Goal: Transaction & Acquisition: Book appointment/travel/reservation

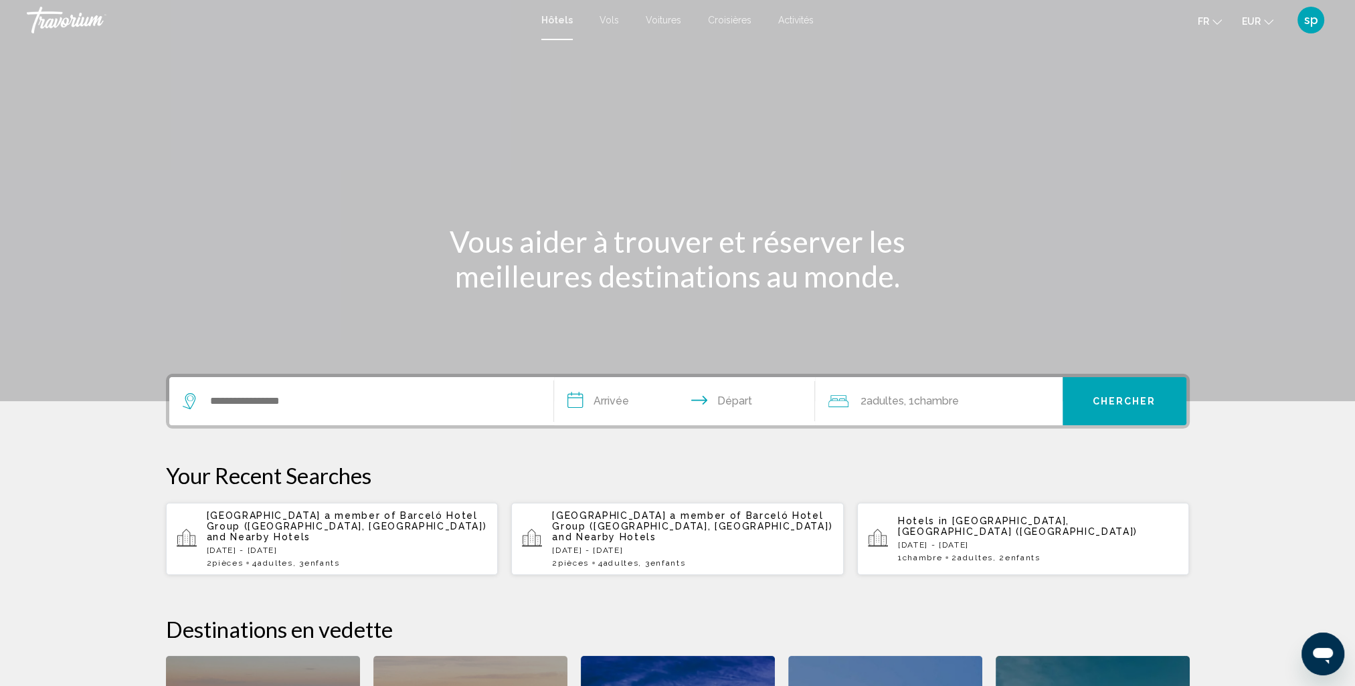
click at [1308, 20] on span "sp" at bounding box center [1311, 19] width 14 height 13
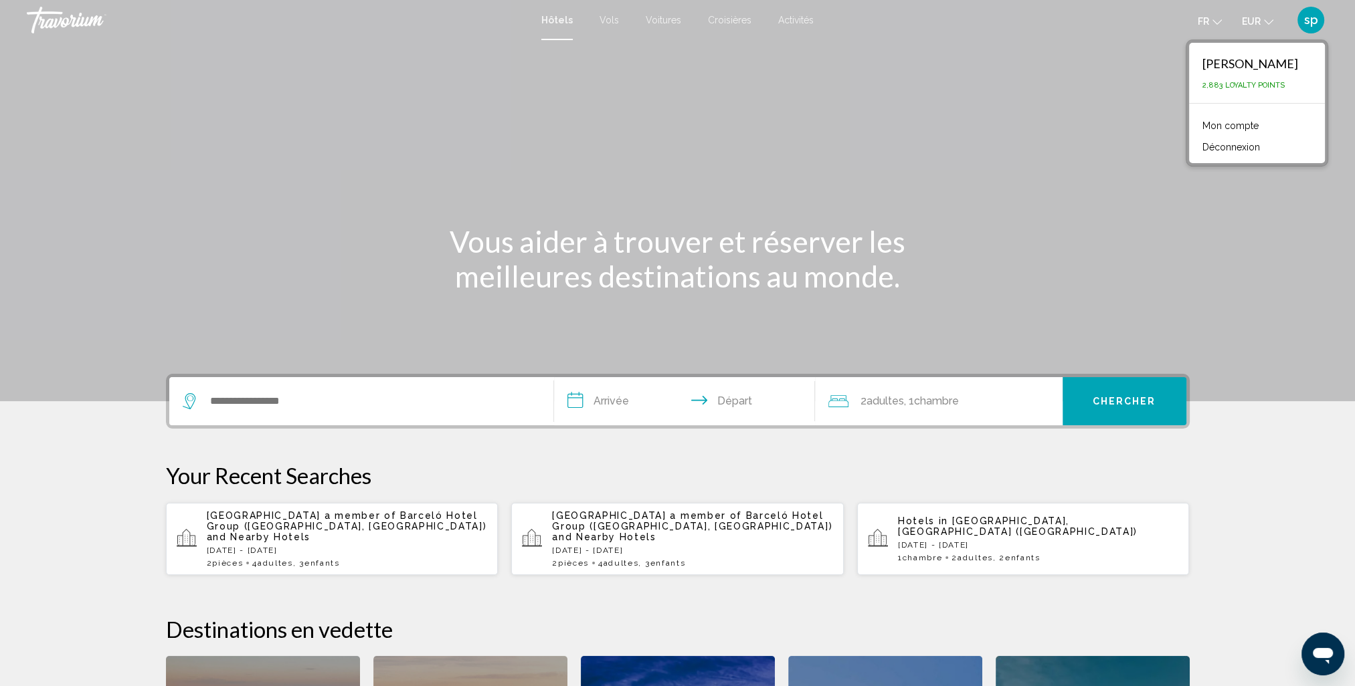
click at [1246, 126] on link "Mon compte" at bounding box center [1230, 125] width 70 height 17
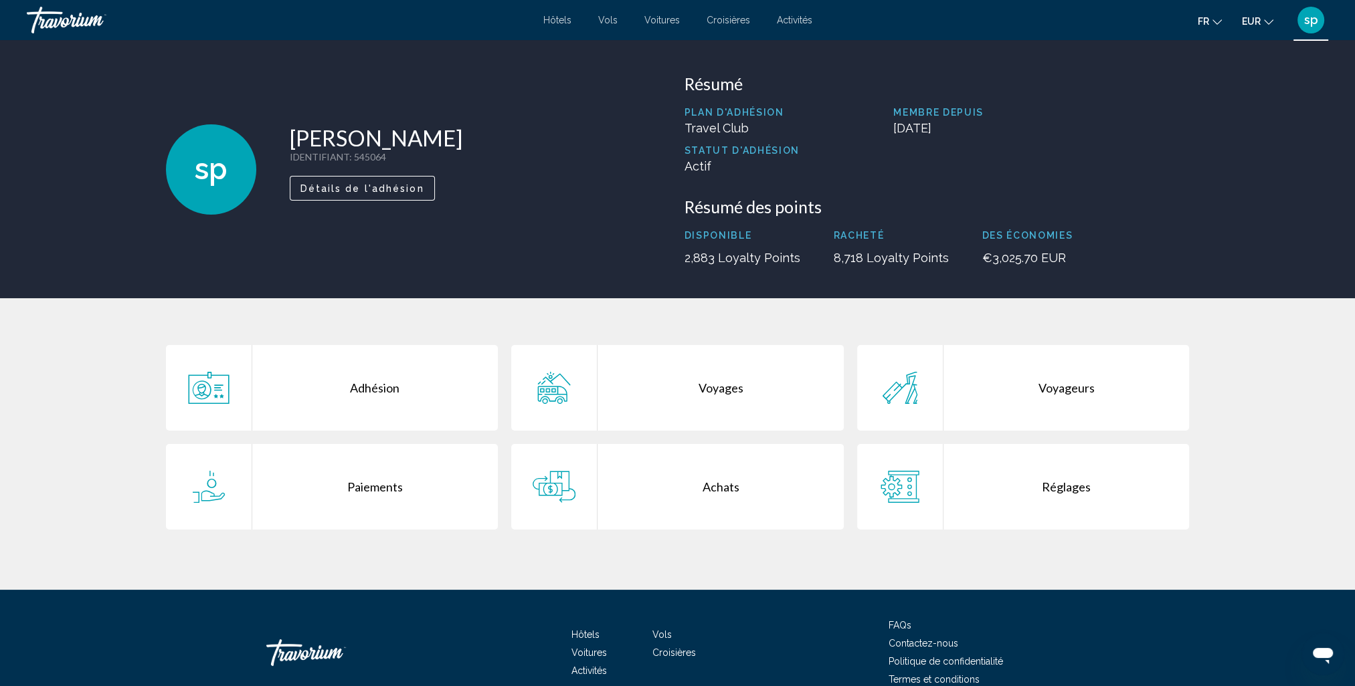
click at [739, 389] on div "Voyages" at bounding box center [720, 388] width 246 height 86
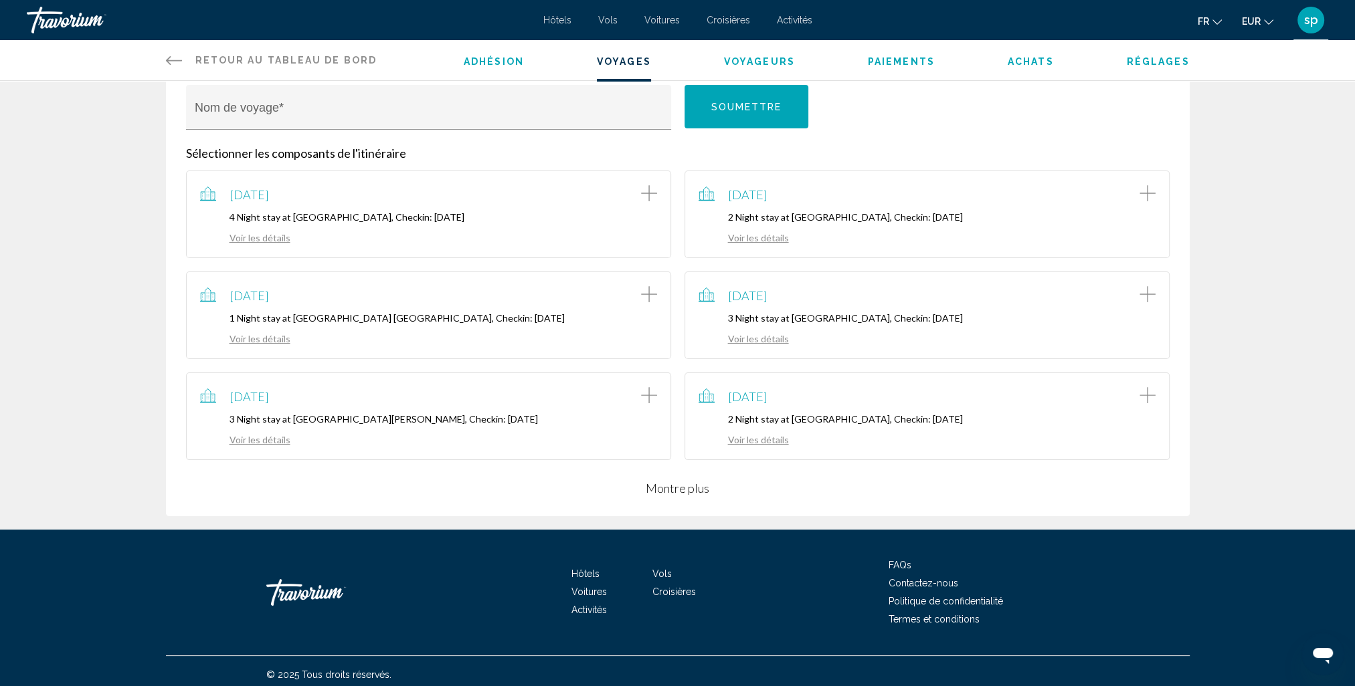
scroll to position [188, 0]
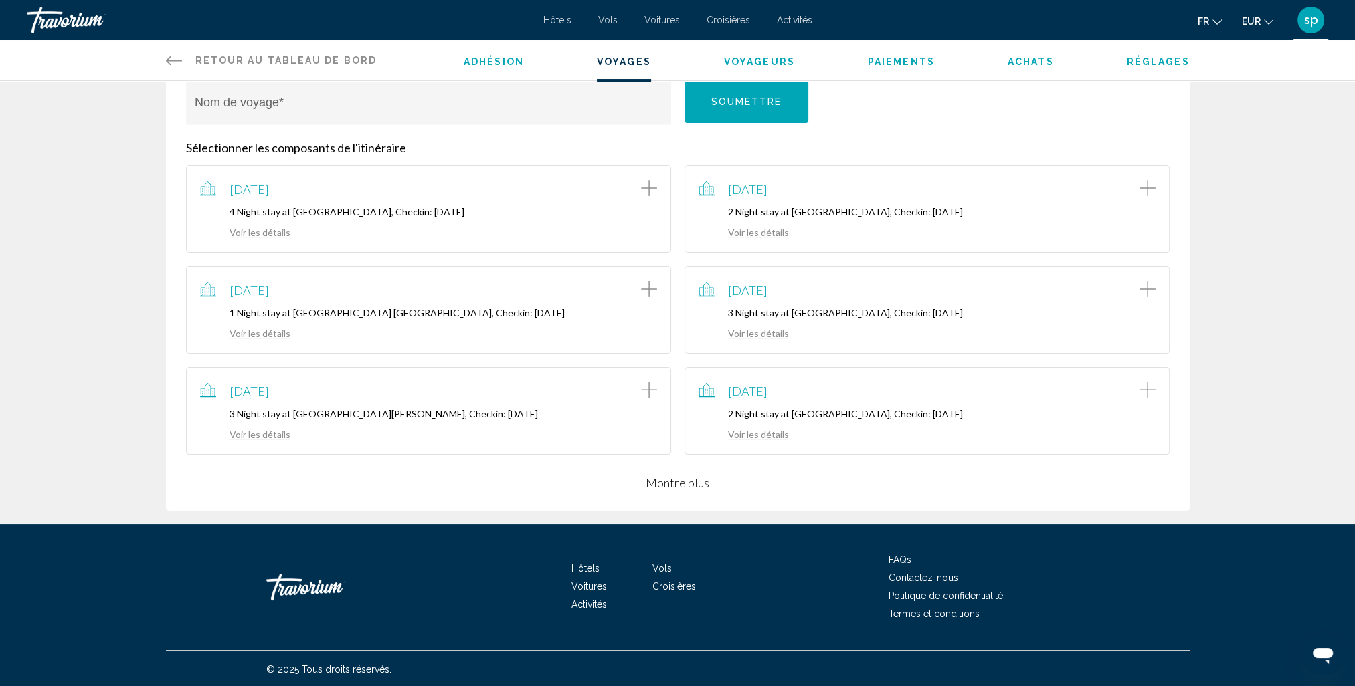
click at [681, 487] on button "Montre plus" at bounding box center [678, 483] width 64 height 16
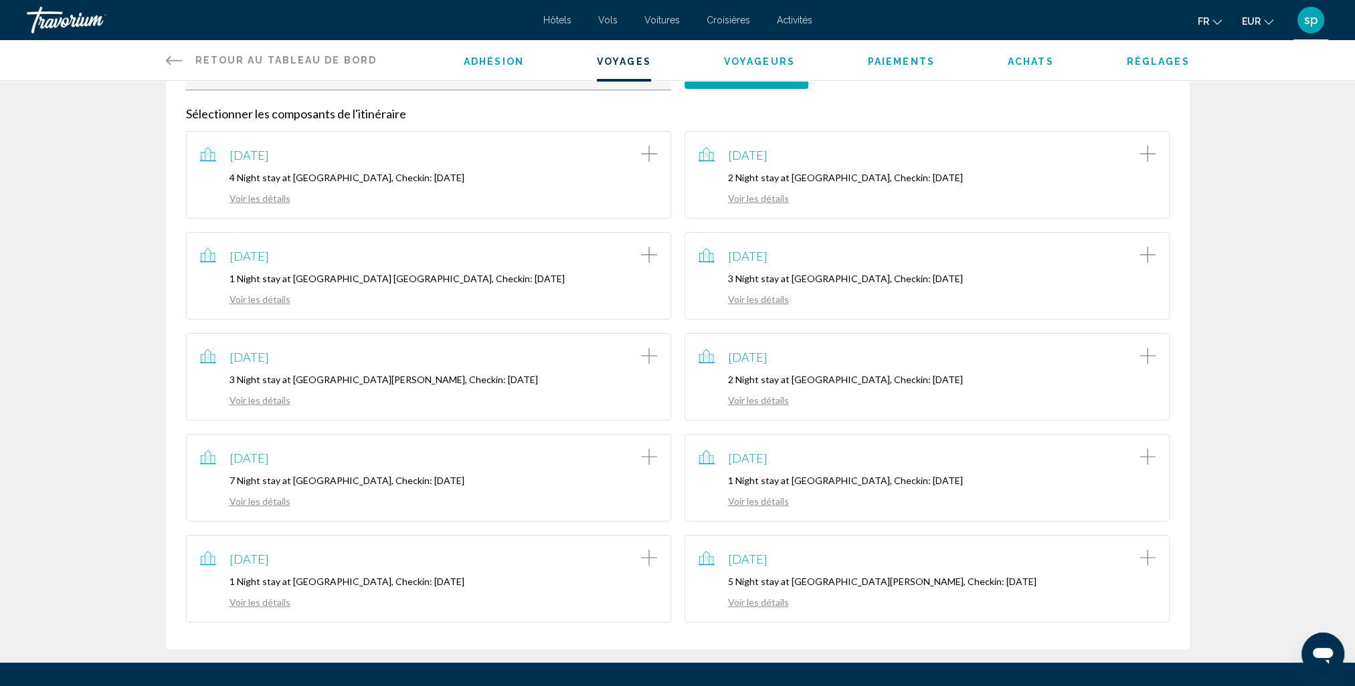
scroll to position [361, 0]
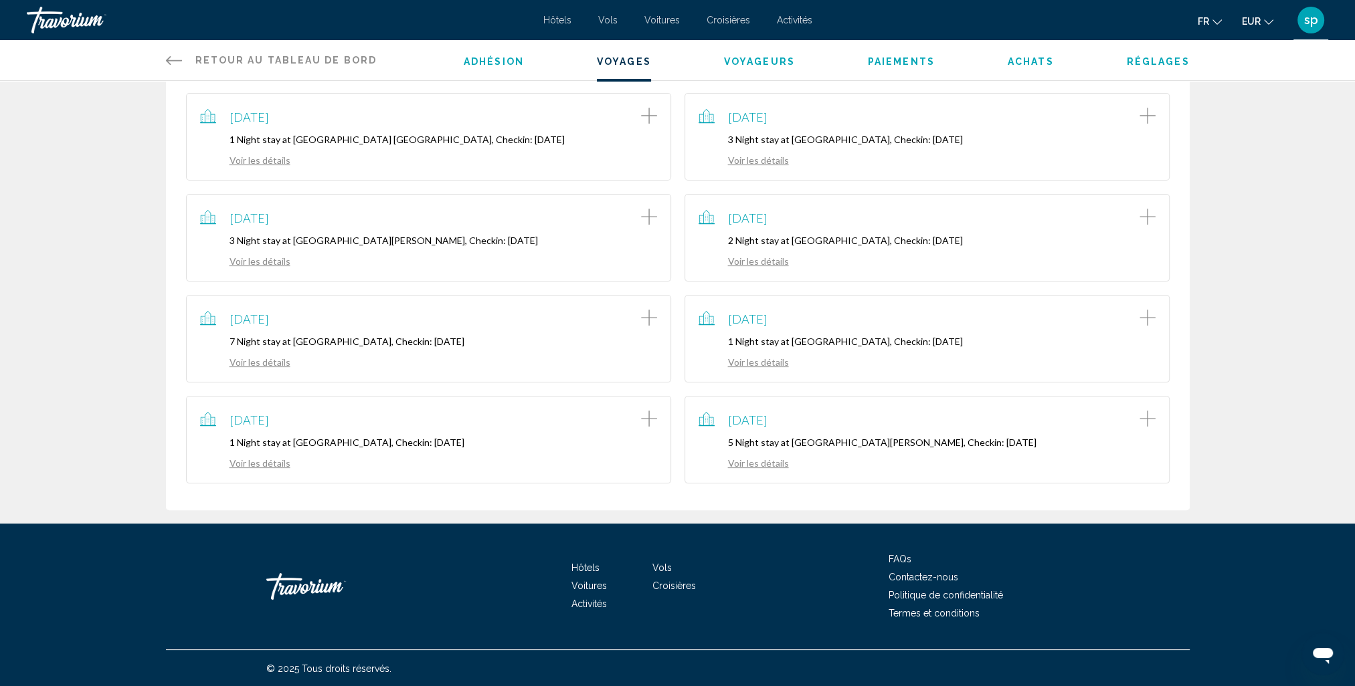
click at [760, 464] on link "Voir les détails" at bounding box center [743, 463] width 90 height 11
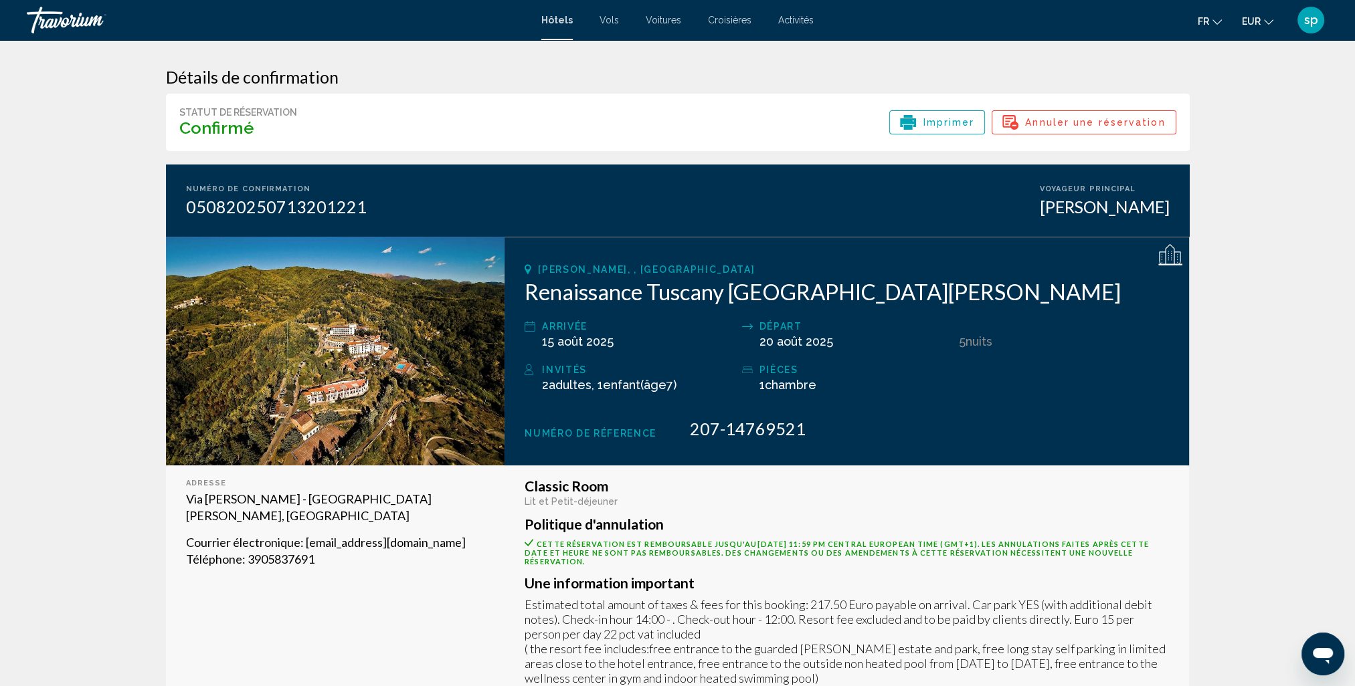
click at [310, 331] on img "Main content" at bounding box center [335, 351] width 339 height 229
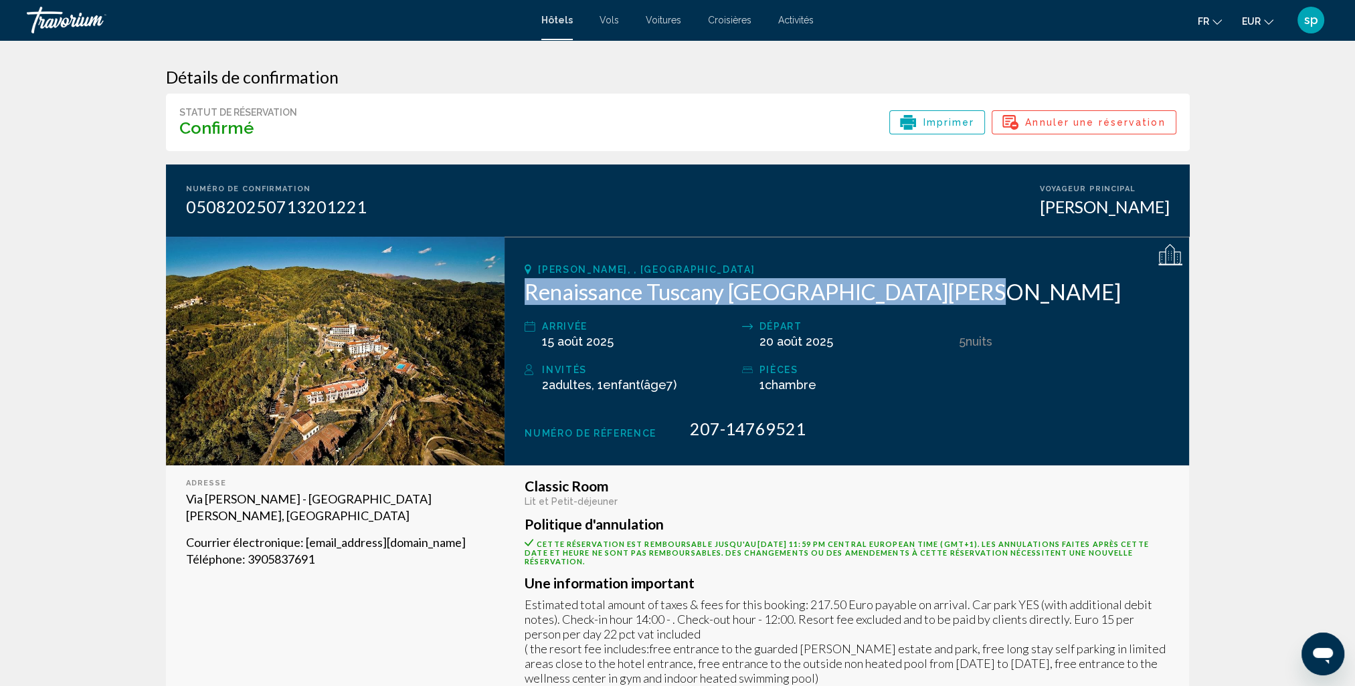
drag, startPoint x: 947, startPoint y: 290, endPoint x: 520, endPoint y: 290, distance: 426.1
click at [520, 290] on div "Barga, , Italy Renaissance Tuscany Il Ciocco Resort & Spa Arrivée 15 août 2025 …" at bounding box center [846, 351] width 684 height 229
drag, startPoint x: 520, startPoint y: 290, endPoint x: 581, endPoint y: 296, distance: 61.1
copy h2 "Renaissance Tuscany [GEOGRAPHIC_DATA][PERSON_NAME]"
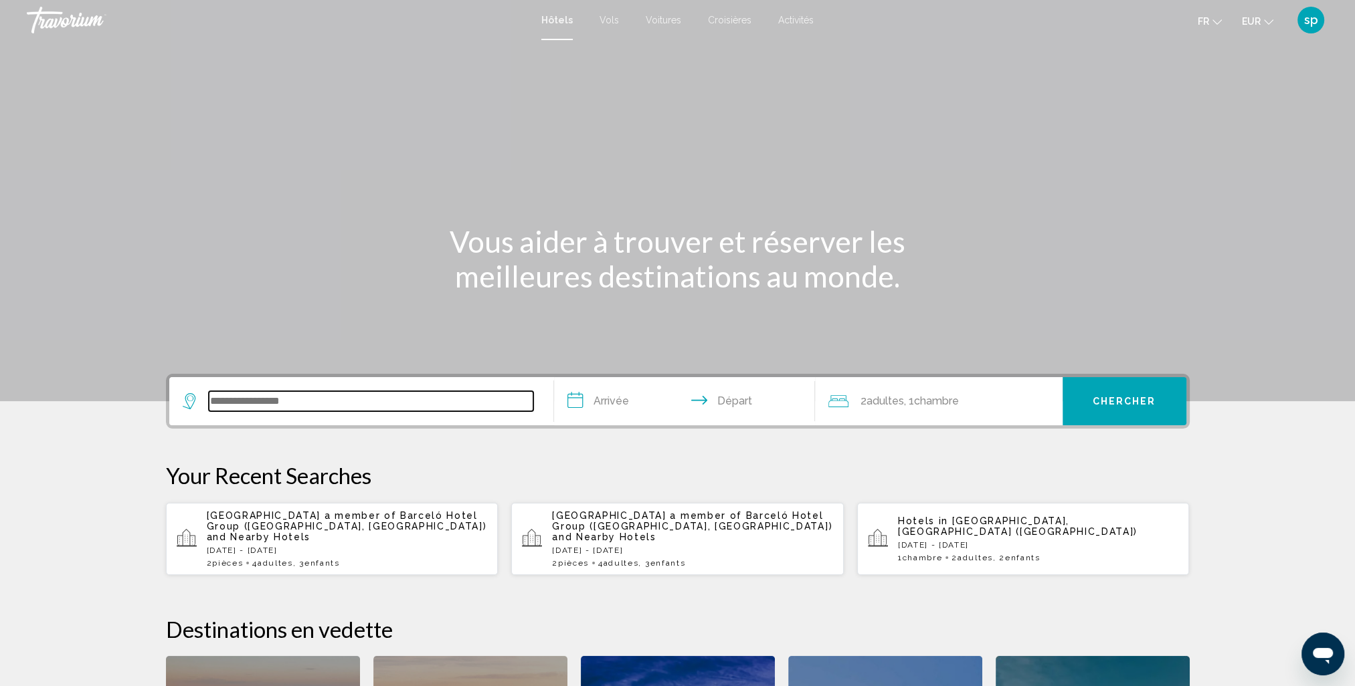
click at [270, 397] on input "Search widget" at bounding box center [371, 401] width 324 height 20
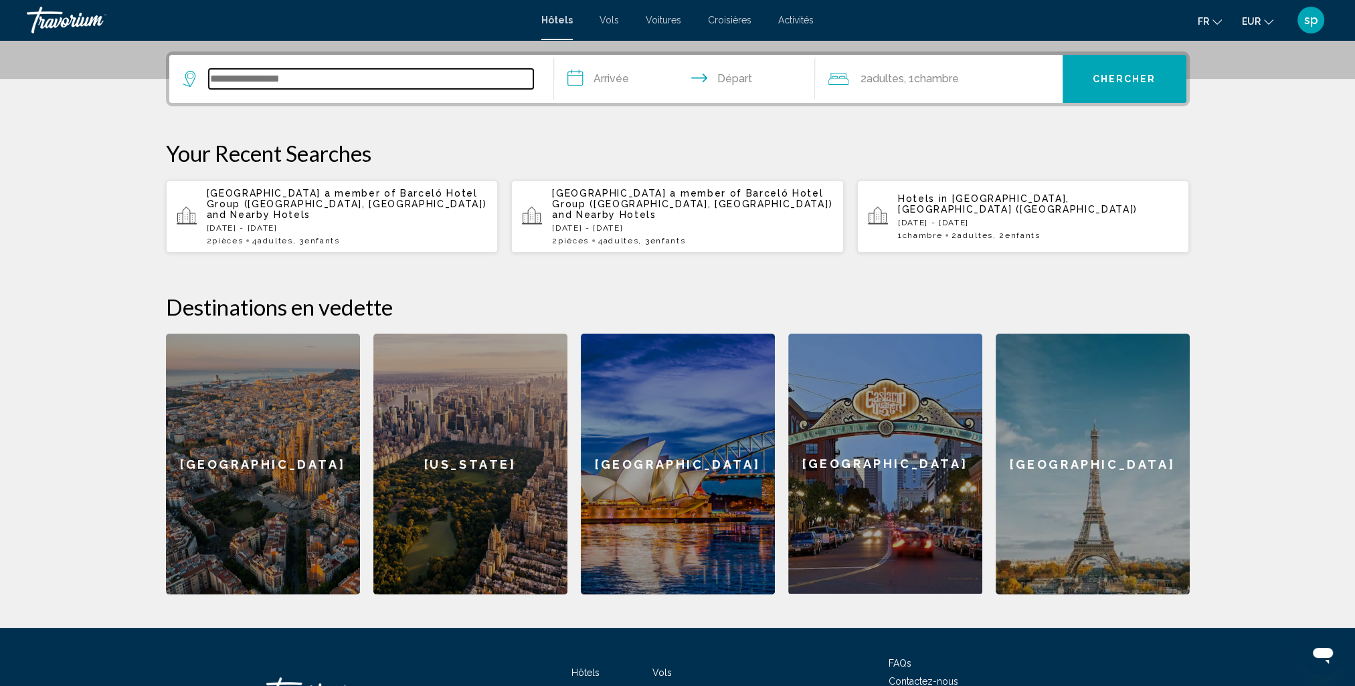
scroll to position [330, 0]
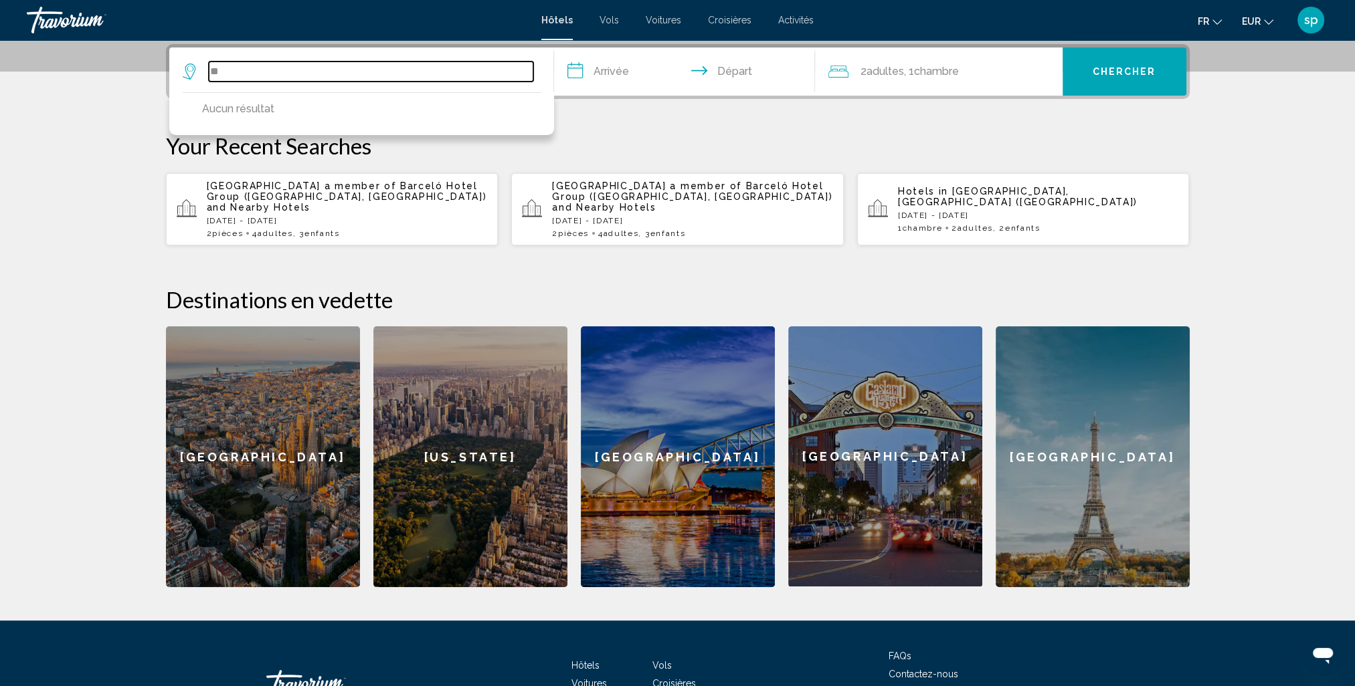
type input "*"
type input "**********"
click at [1307, 23] on span "sp" at bounding box center [1311, 19] width 14 height 13
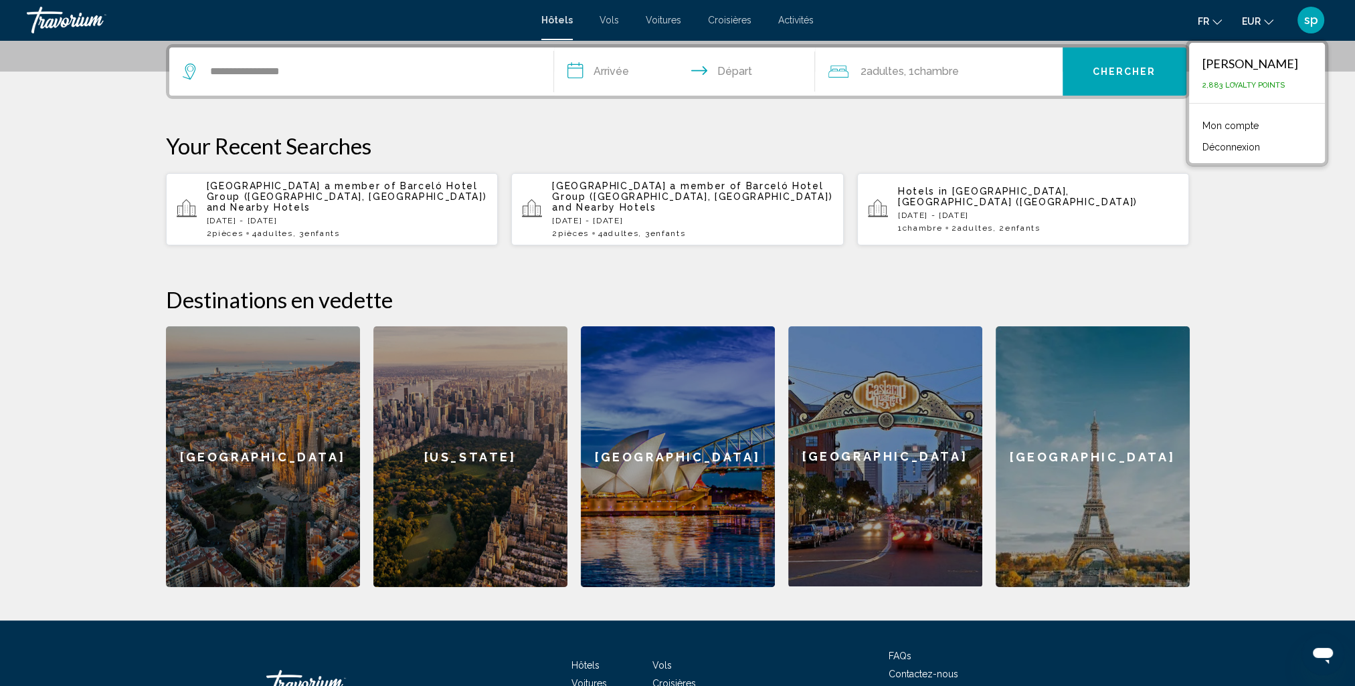
click at [1244, 126] on link "Mon compte" at bounding box center [1230, 125] width 70 height 17
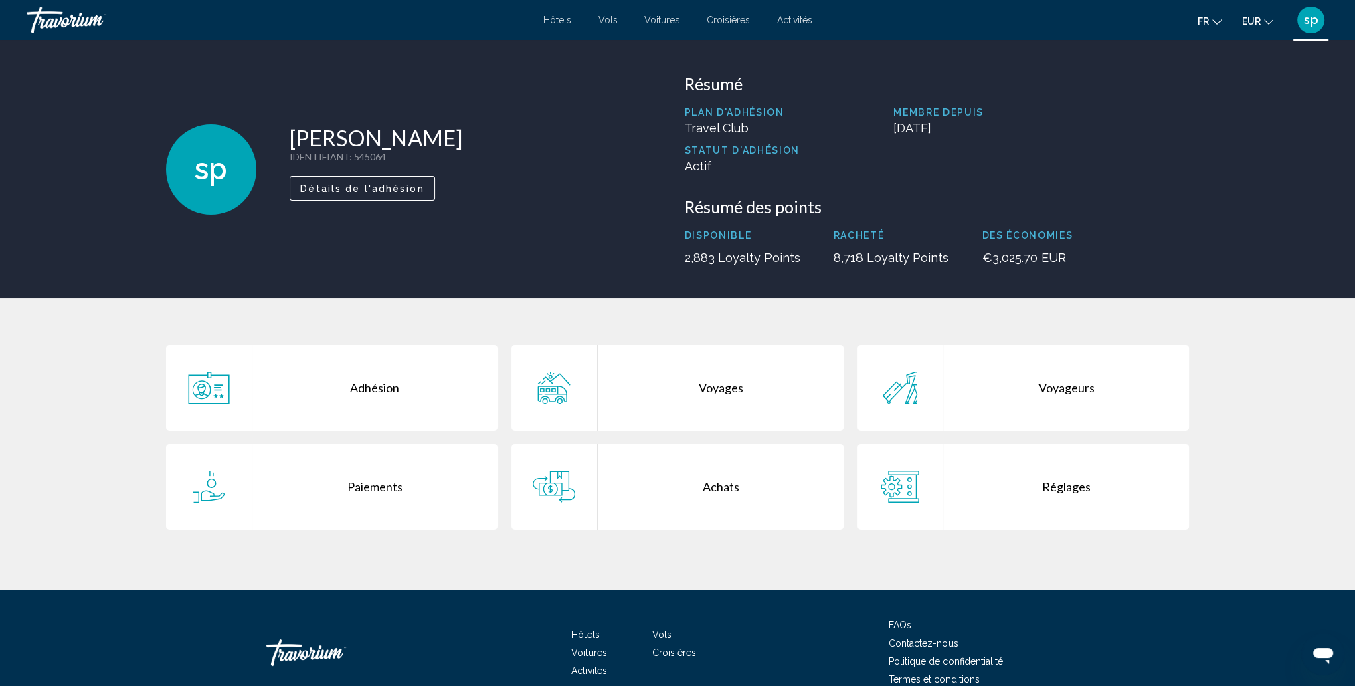
click at [786, 397] on div "Voyages" at bounding box center [720, 388] width 246 height 86
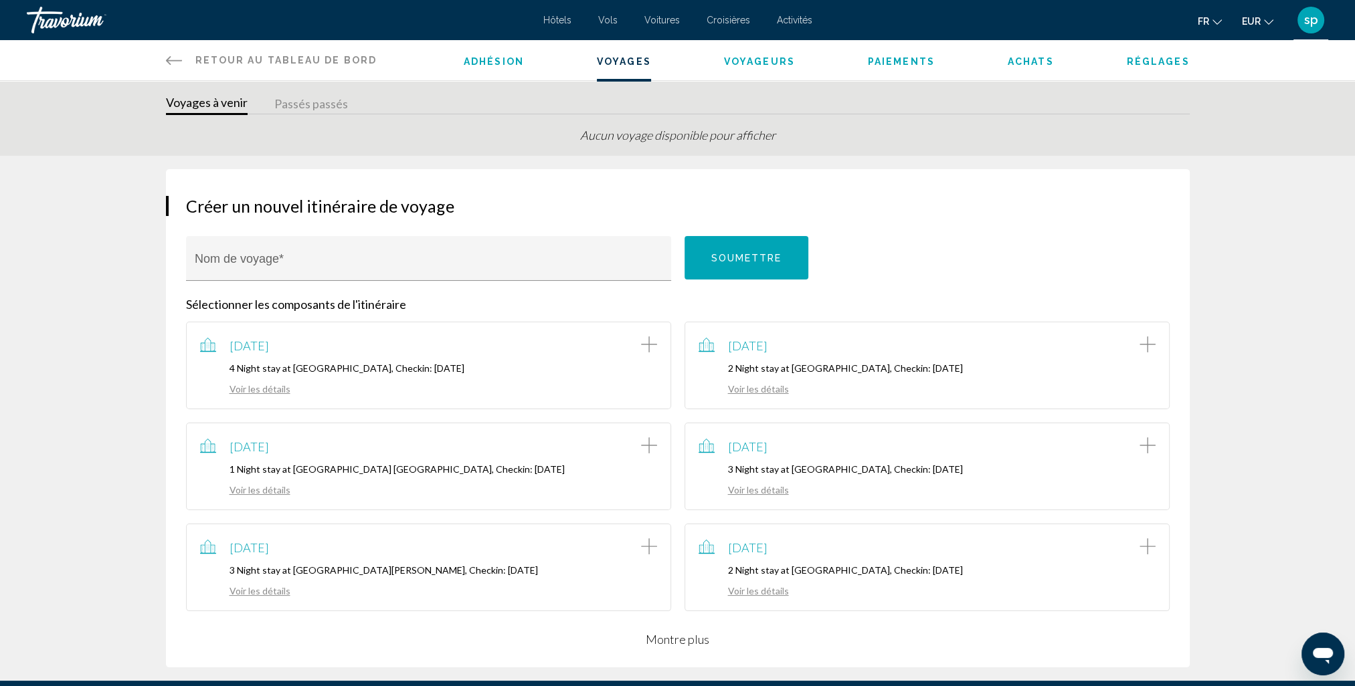
scroll to position [188, 0]
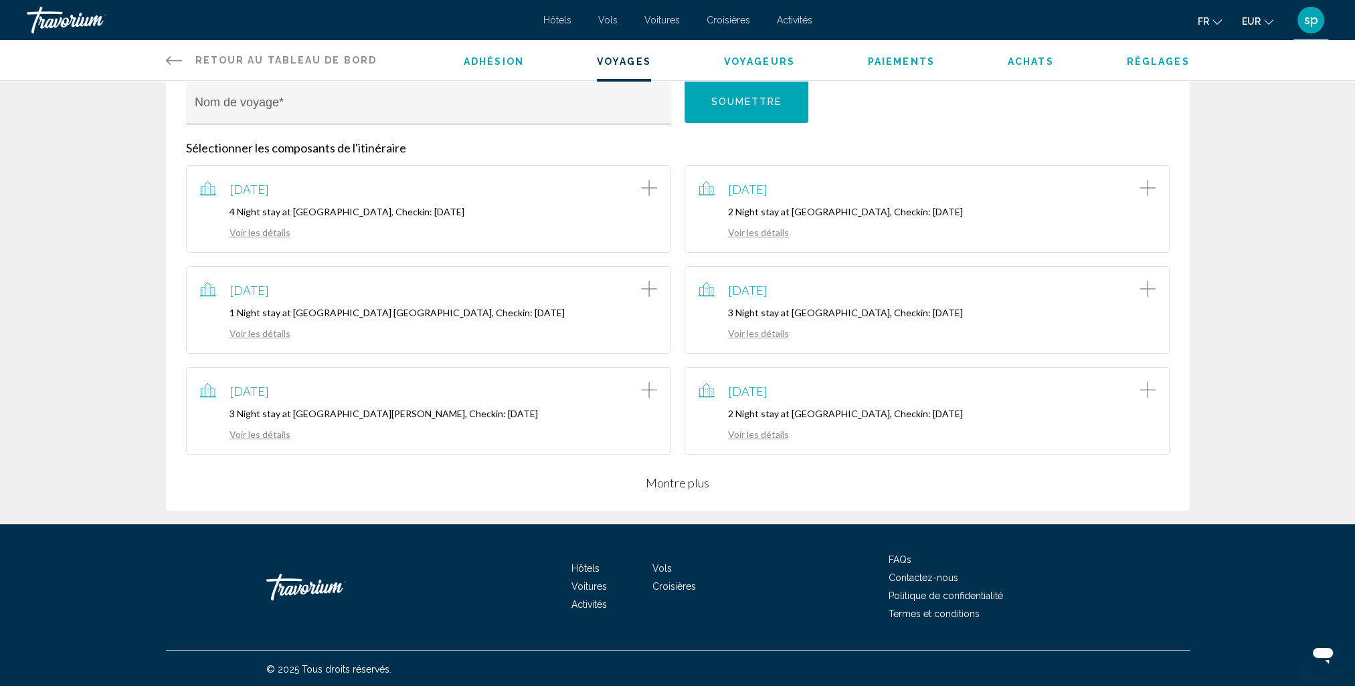
click at [690, 484] on button "Montre plus" at bounding box center [678, 483] width 64 height 16
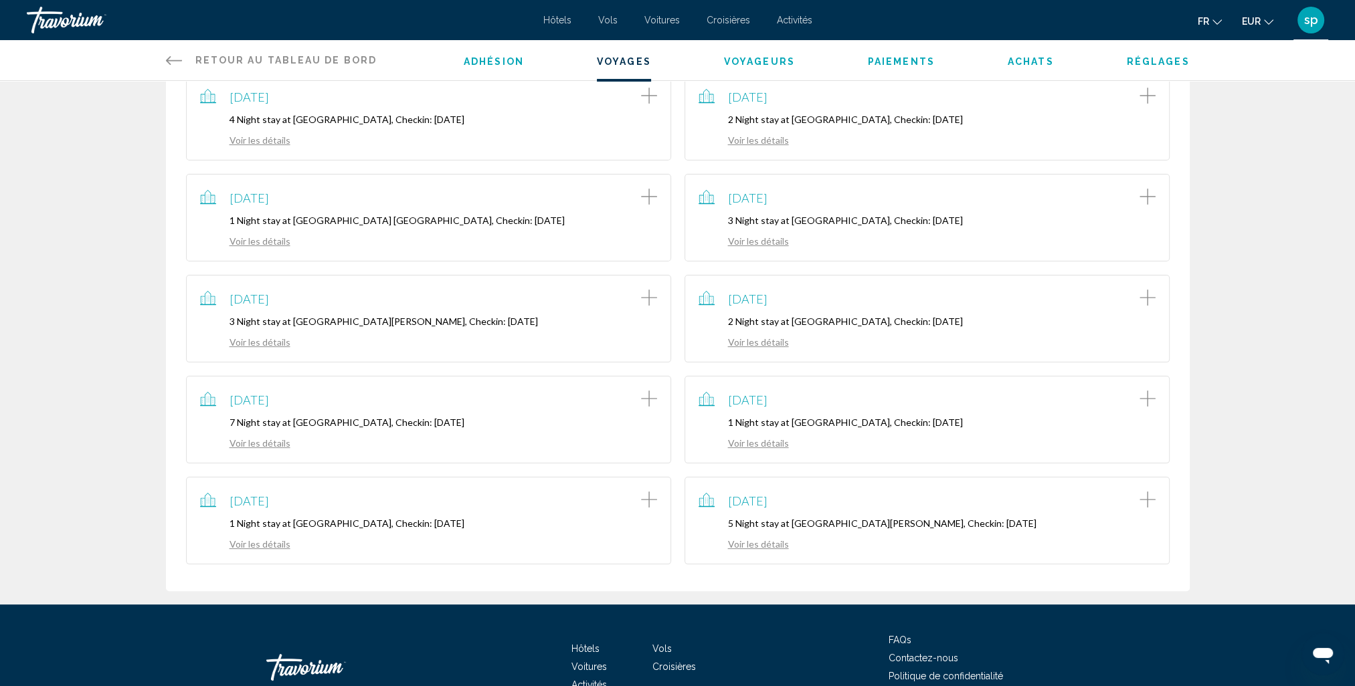
scroll to position [322, 0]
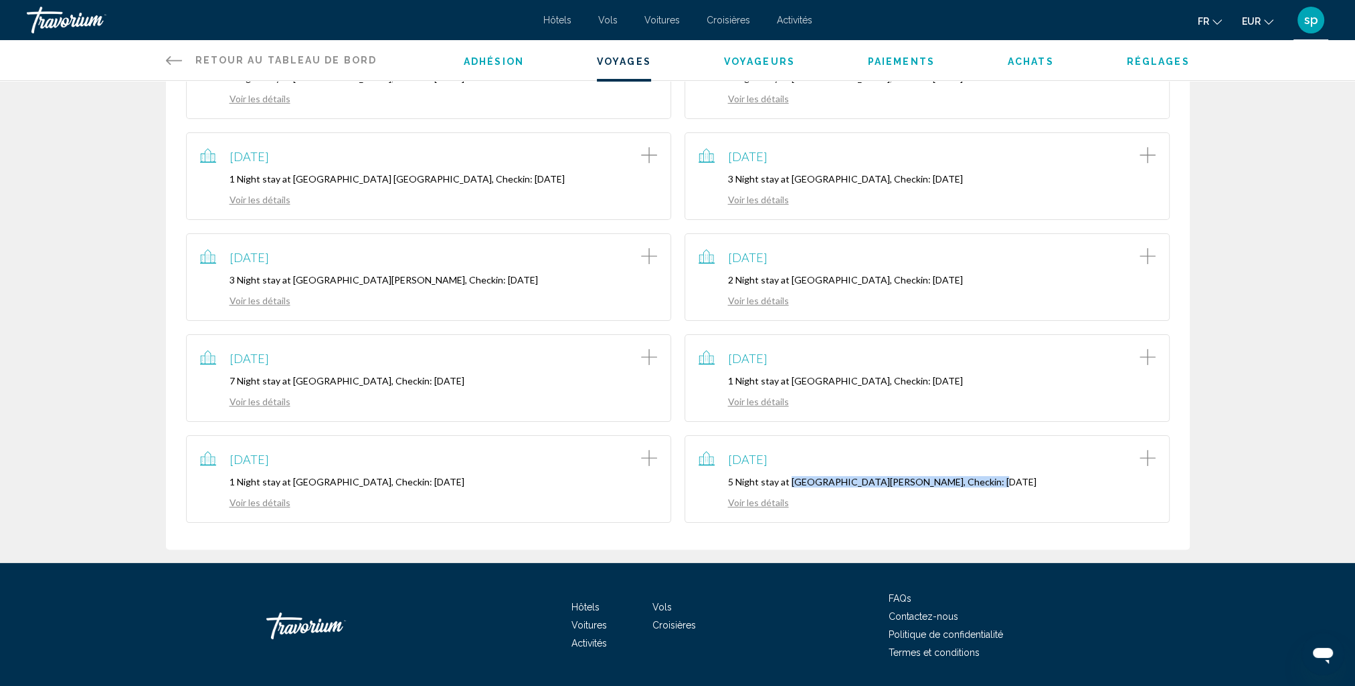
drag, startPoint x: 789, startPoint y: 479, endPoint x: 964, endPoint y: 478, distance: 174.6
click at [964, 478] on p "5 Night stay at [GEOGRAPHIC_DATA][PERSON_NAME], Checkin: [DATE]" at bounding box center [926, 481] width 457 height 11
drag, startPoint x: 964, startPoint y: 478, endPoint x: 949, endPoint y: 475, distance: 15.6
copy p "Renaissance Tuscany [GEOGRAPHIC_DATA][PERSON_NAME]"
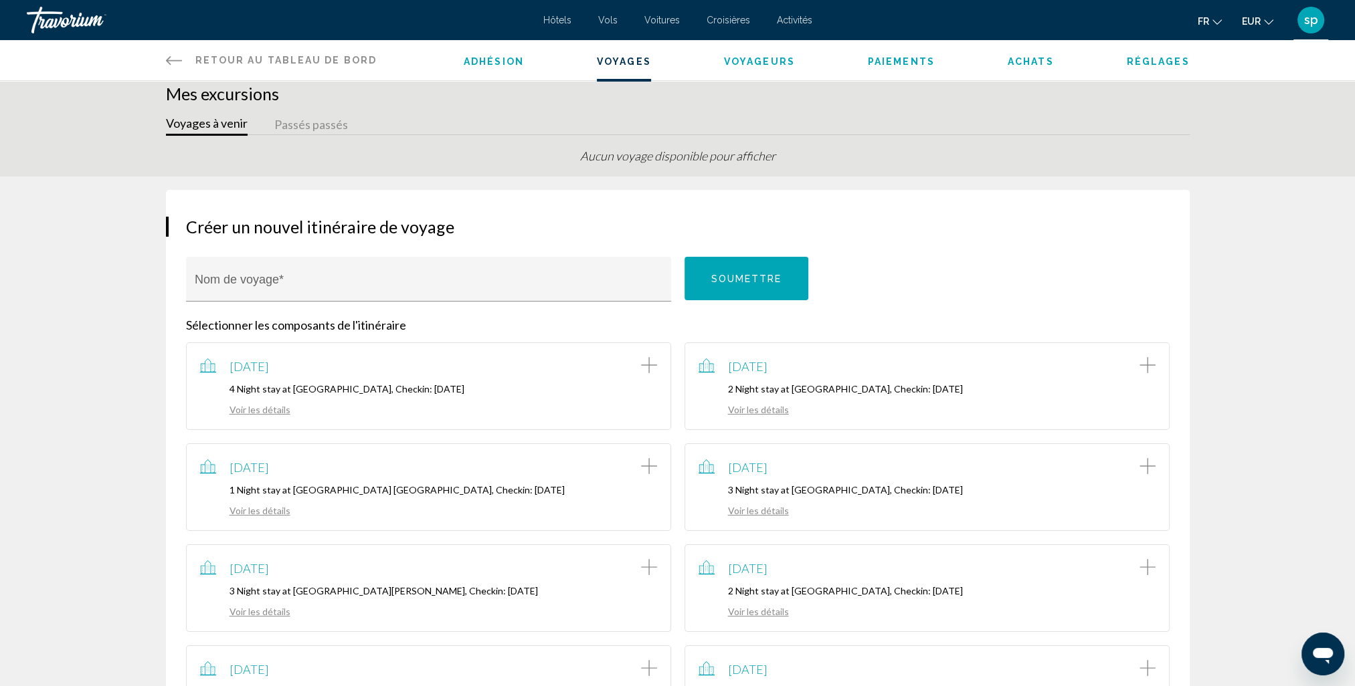
scroll to position [0, 0]
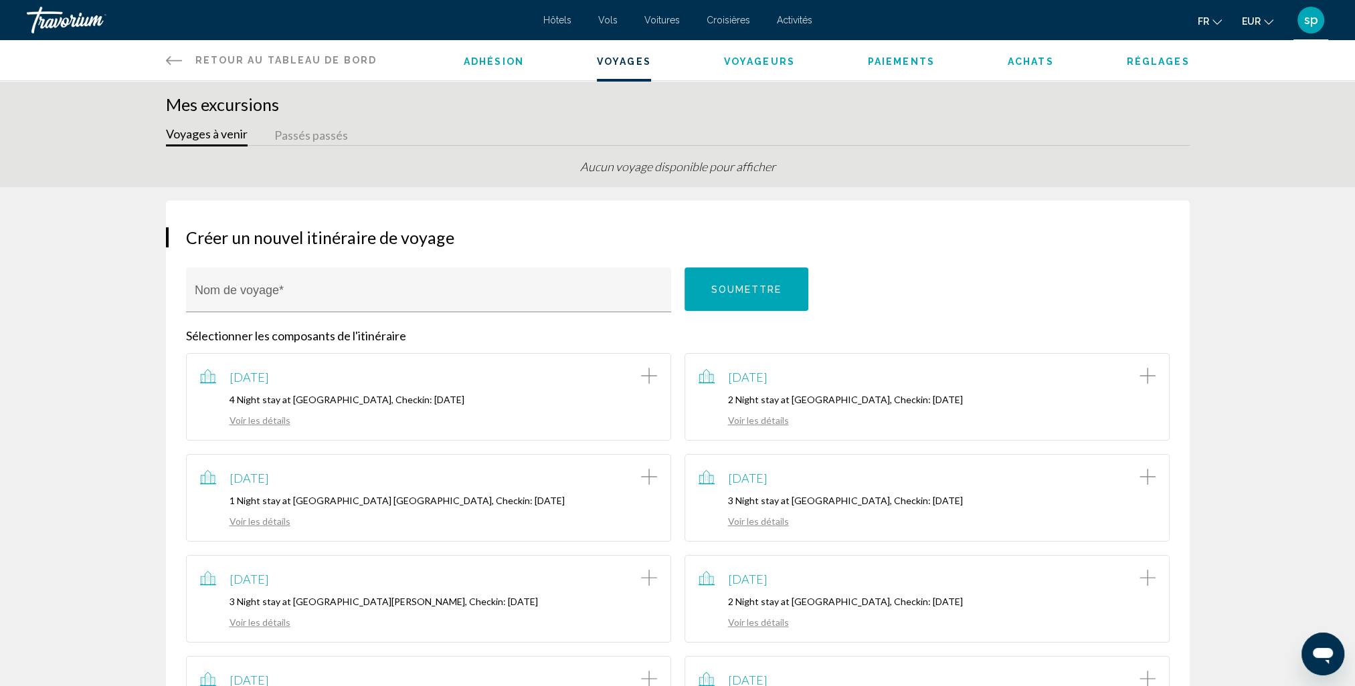
drag, startPoint x: 680, startPoint y: 199, endPoint x: 632, endPoint y: 182, distance: 51.0
click at [1307, 24] on span "sp" at bounding box center [1311, 19] width 14 height 13
drag, startPoint x: 1069, startPoint y: 32, endPoint x: 1054, endPoint y: 20, distance: 19.5
click at [1068, 32] on div "fr English Español Français Italiano Português русский EUR USD ($) MXN (Mex$) C…" at bounding box center [1076, 20] width 503 height 28
click at [549, 19] on span "Hôtels" at bounding box center [557, 20] width 28 height 11
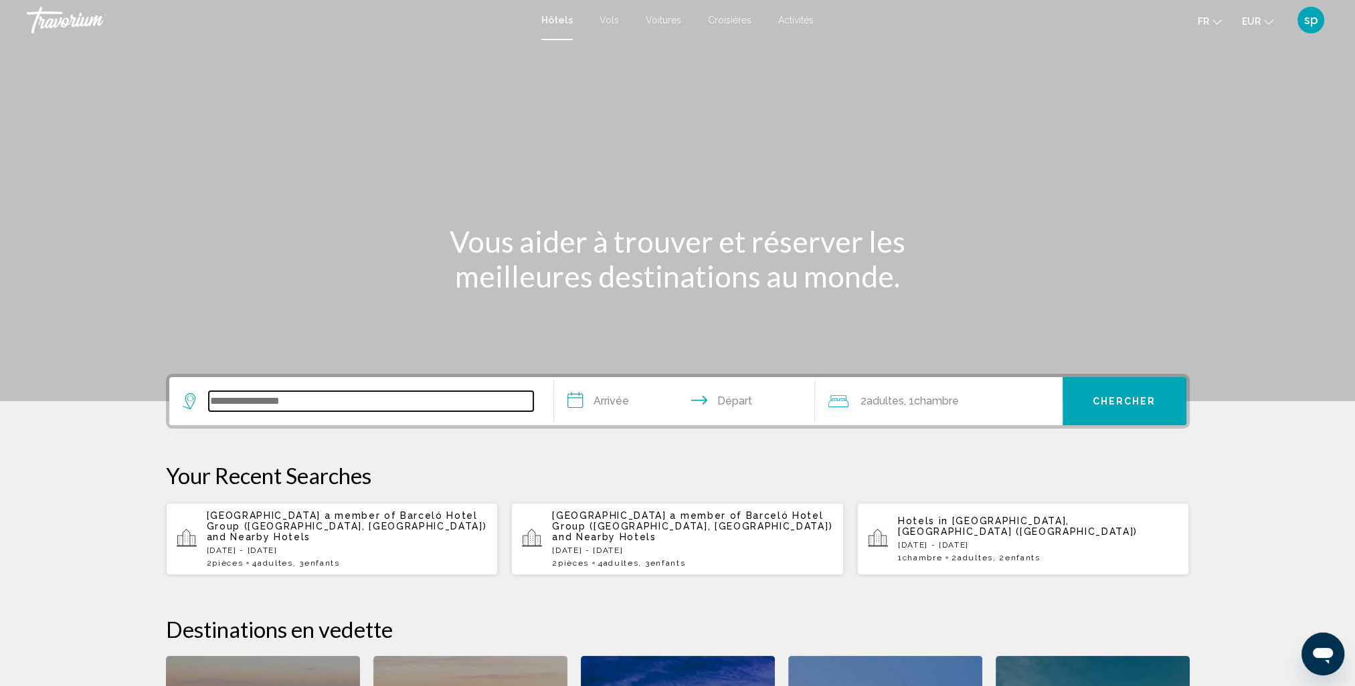
click at [329, 395] on input "Search widget" at bounding box center [371, 401] width 324 height 20
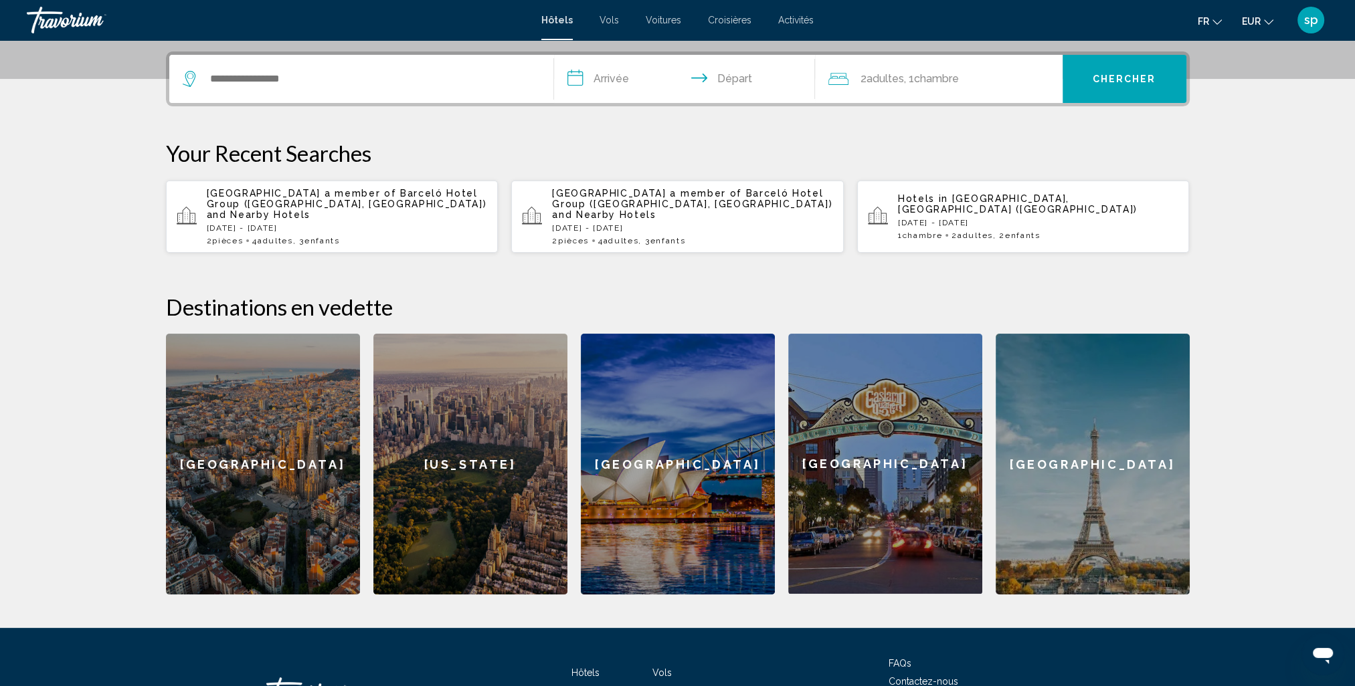
scroll to position [330, 0]
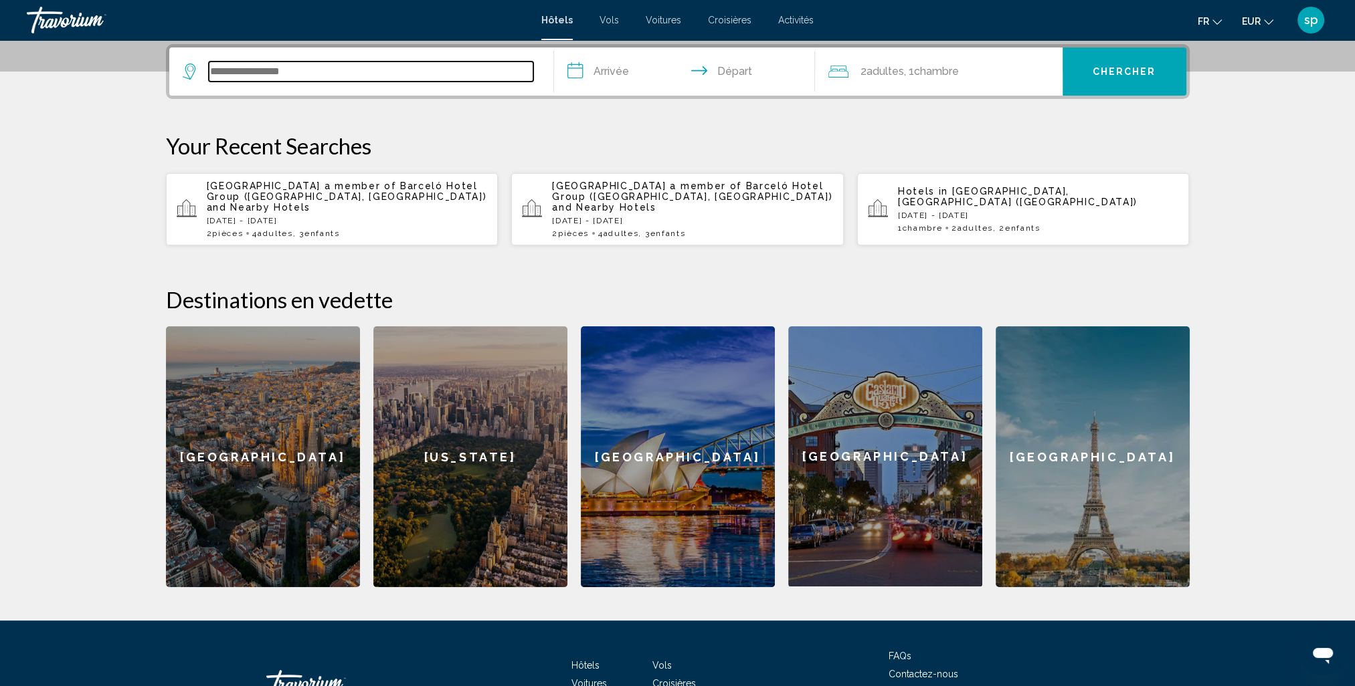
drag, startPoint x: 331, startPoint y: 392, endPoint x: 294, endPoint y: 66, distance: 328.5
paste input "**********"
type input "**********"
click at [620, 70] on input "**********" at bounding box center [687, 73] width 266 height 52
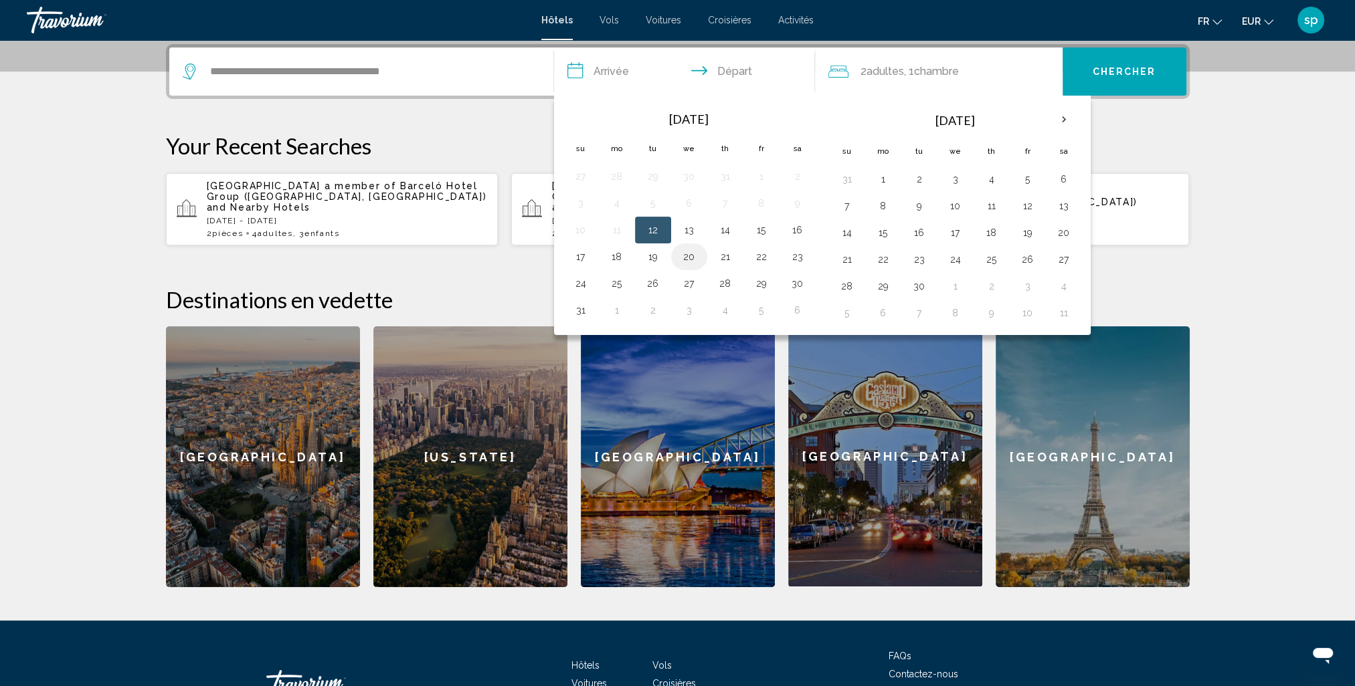
click at [686, 258] on button "20" at bounding box center [688, 257] width 21 height 19
click at [797, 257] on button "23" at bounding box center [797, 257] width 21 height 19
type input "**********"
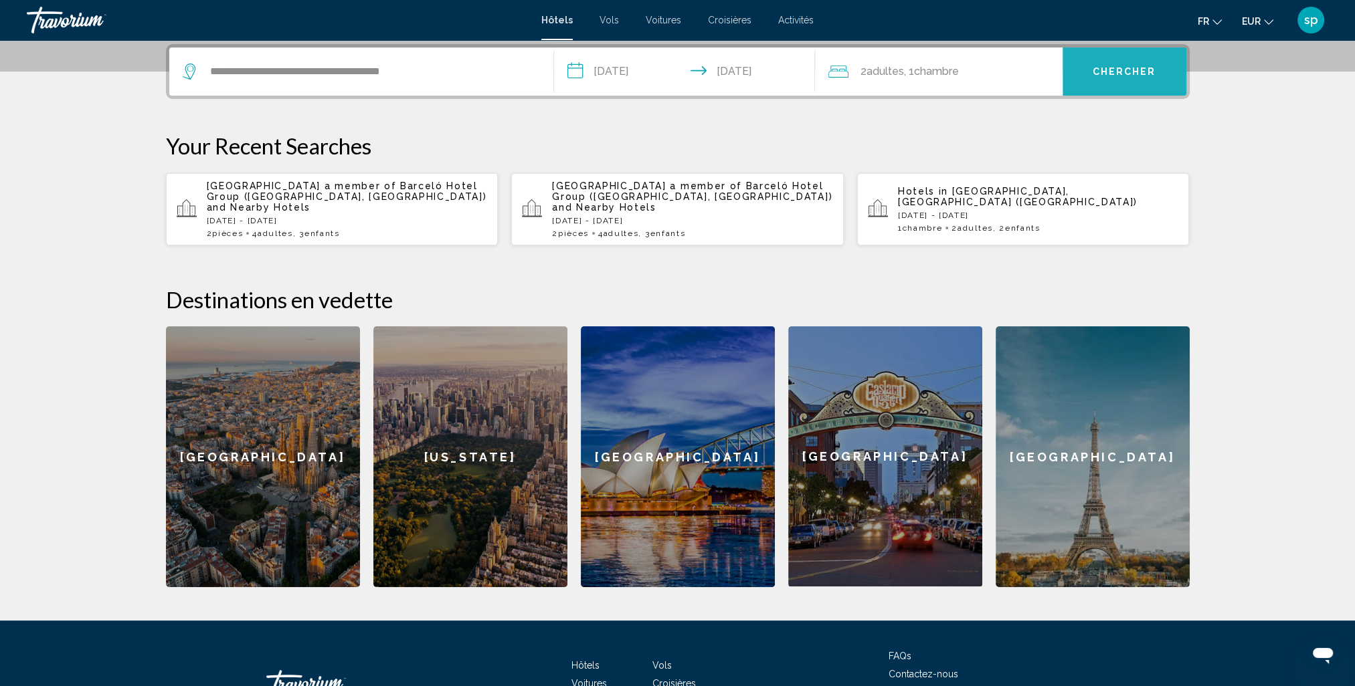
click at [1119, 72] on span "Chercher" at bounding box center [1124, 72] width 64 height 11
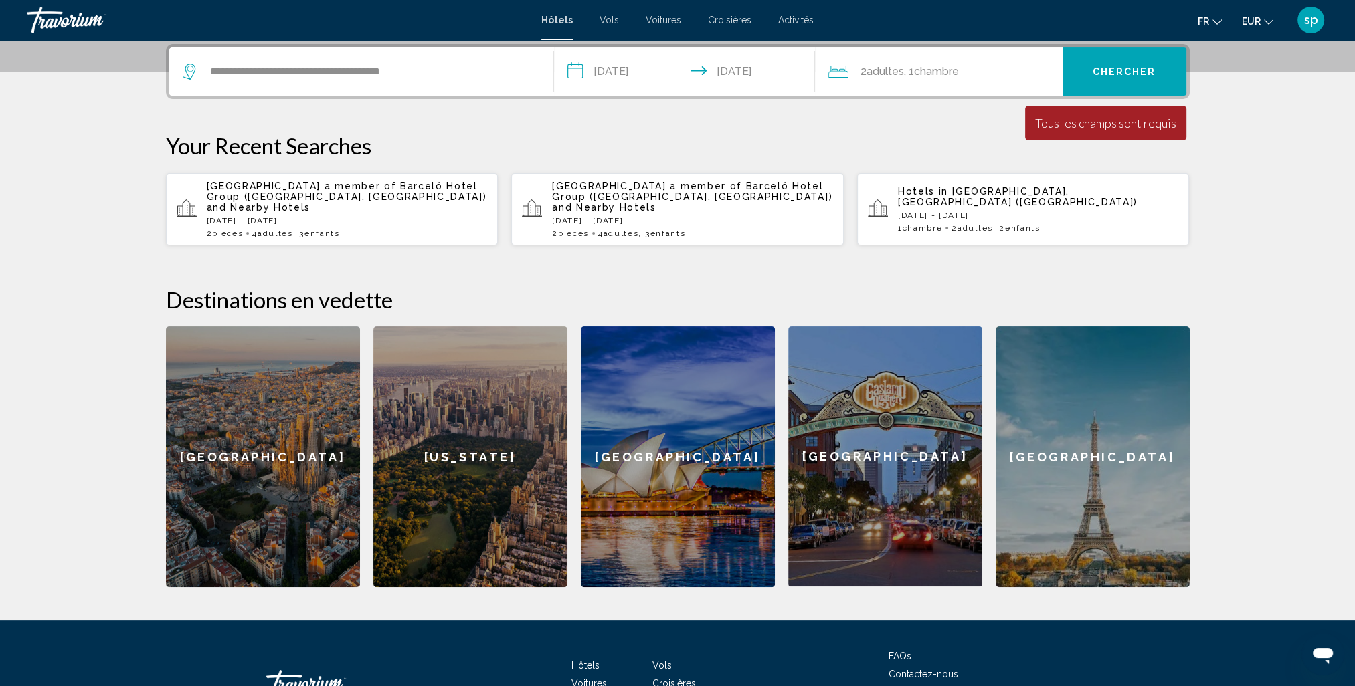
click at [698, 71] on input "**********" at bounding box center [687, 73] width 266 height 52
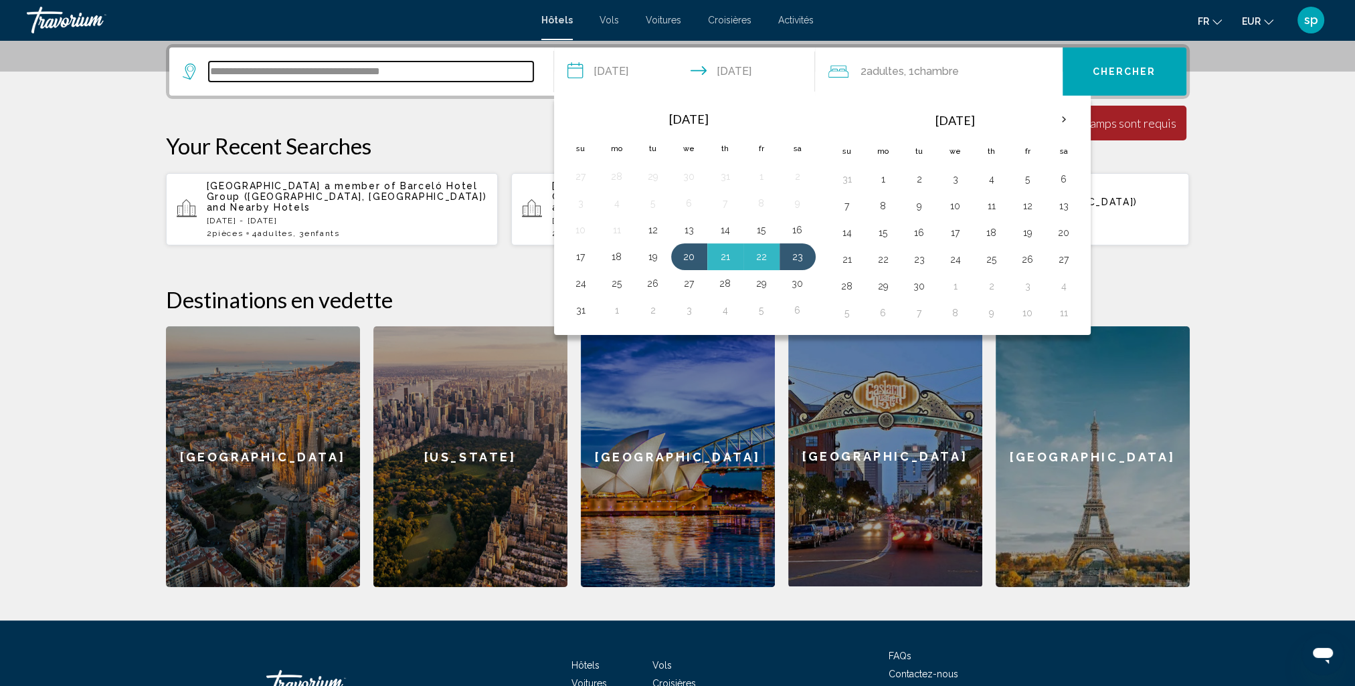
click at [505, 80] on input "**********" at bounding box center [371, 72] width 324 height 20
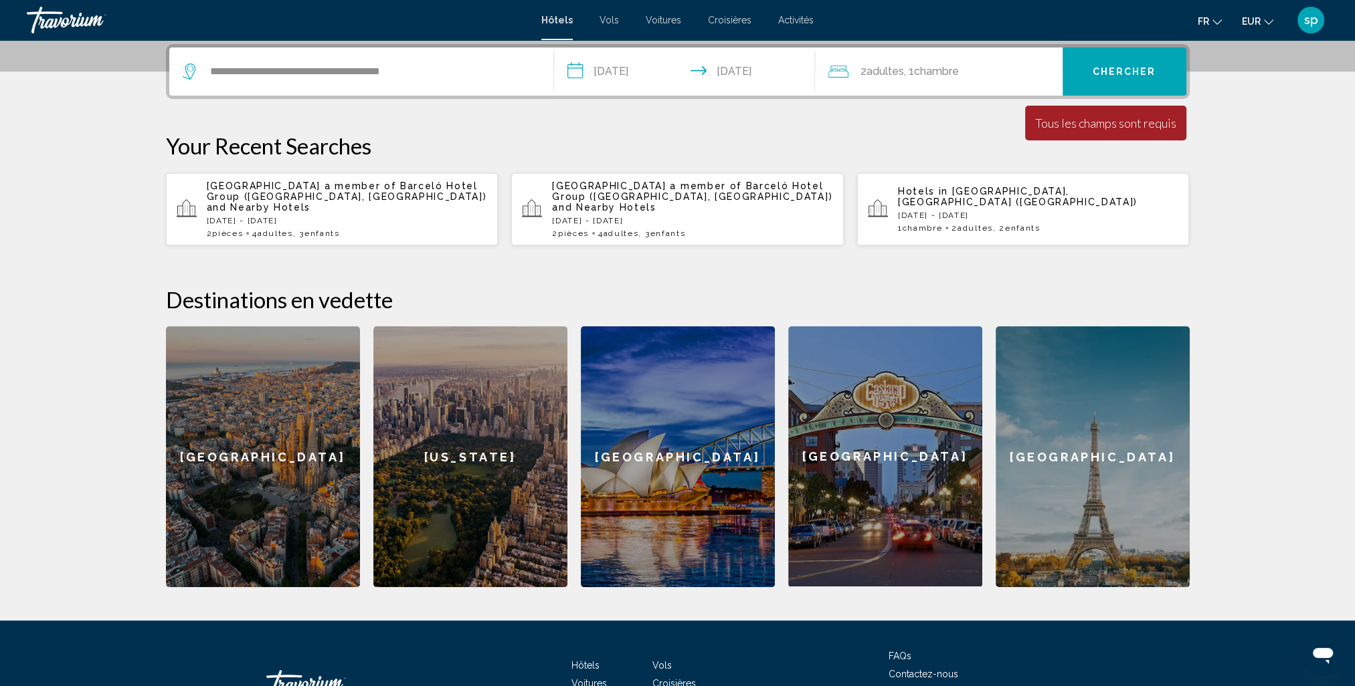
click at [874, 75] on span "Adultes" at bounding box center [884, 71] width 37 height 13
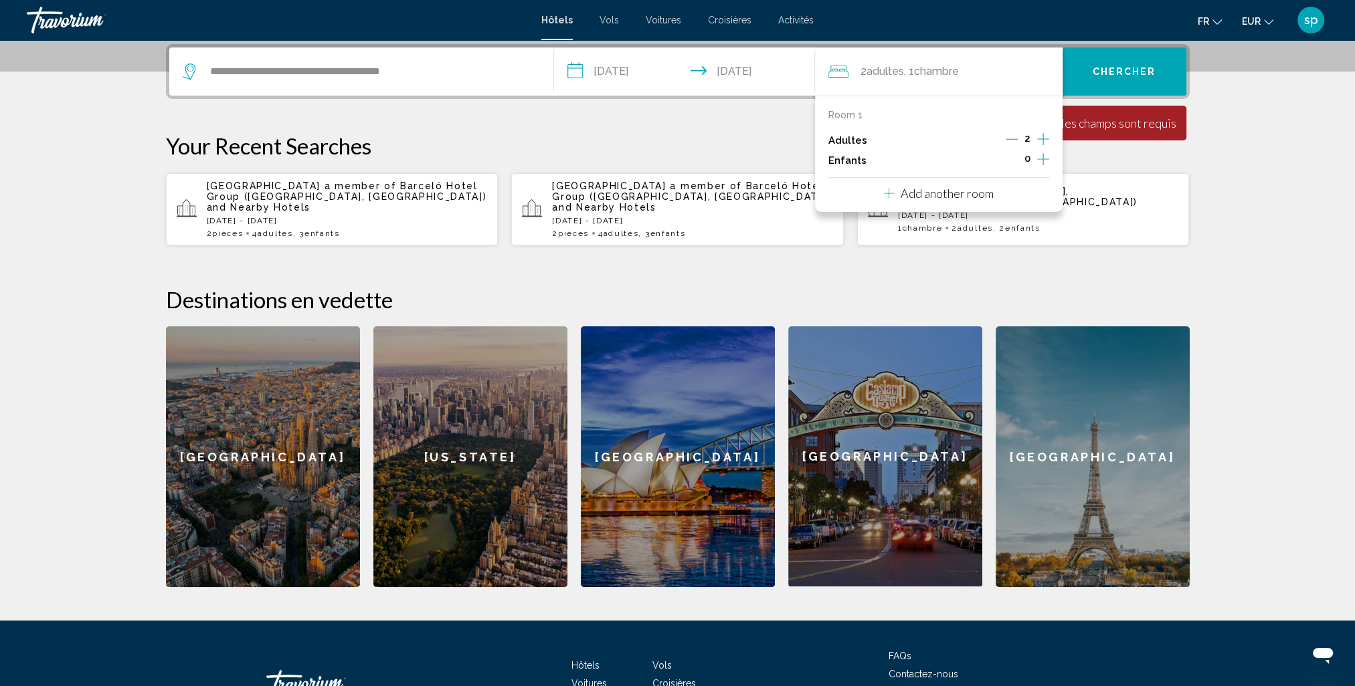
click at [747, 91] on input "**********" at bounding box center [687, 73] width 266 height 52
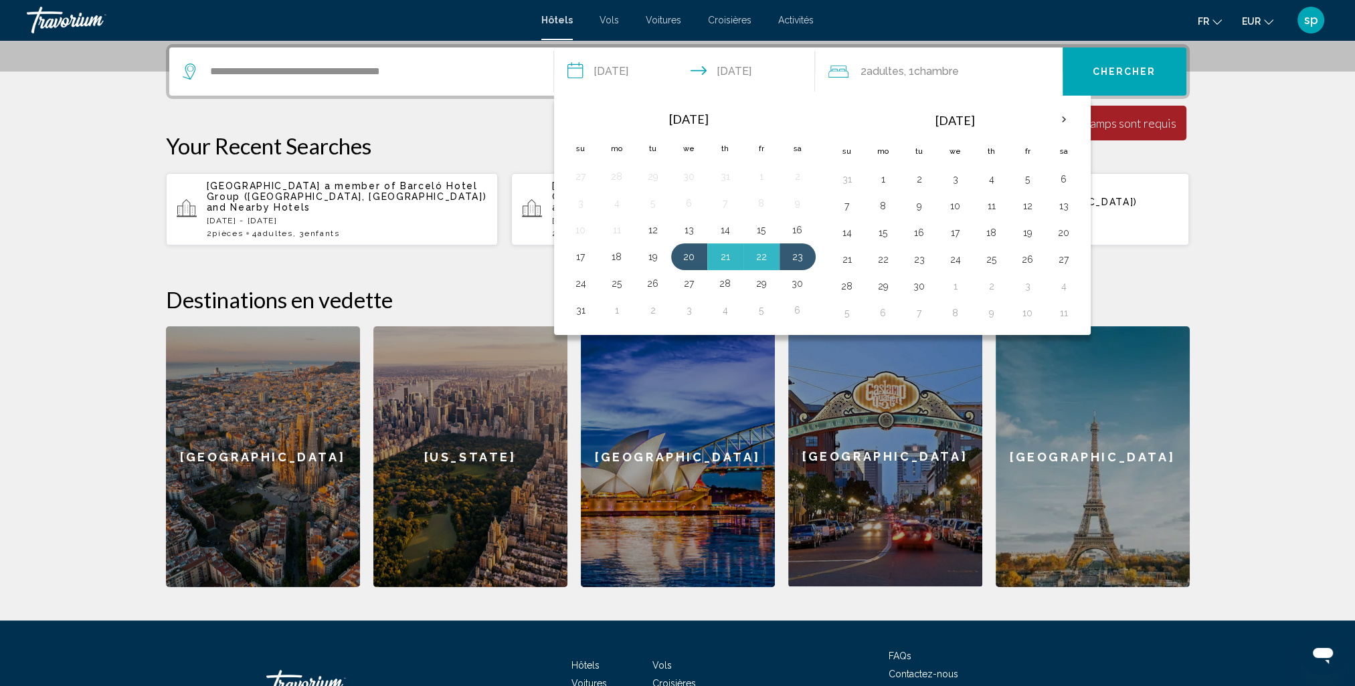
click at [1110, 78] on button "Chercher" at bounding box center [1124, 71] width 124 height 48
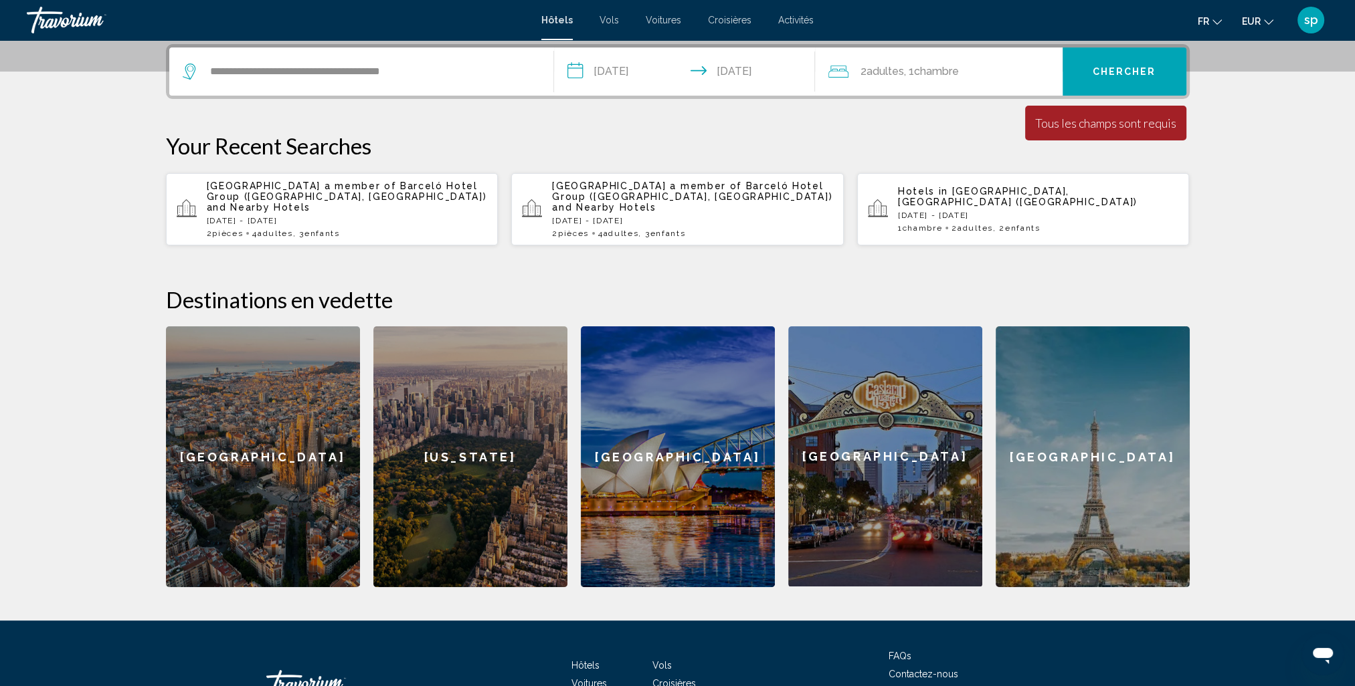
click at [1113, 64] on button "Chercher" at bounding box center [1124, 71] width 124 height 48
click at [910, 82] on div "2 Adulte Adultes , 1 Chambre pièces" at bounding box center [945, 71] width 234 height 48
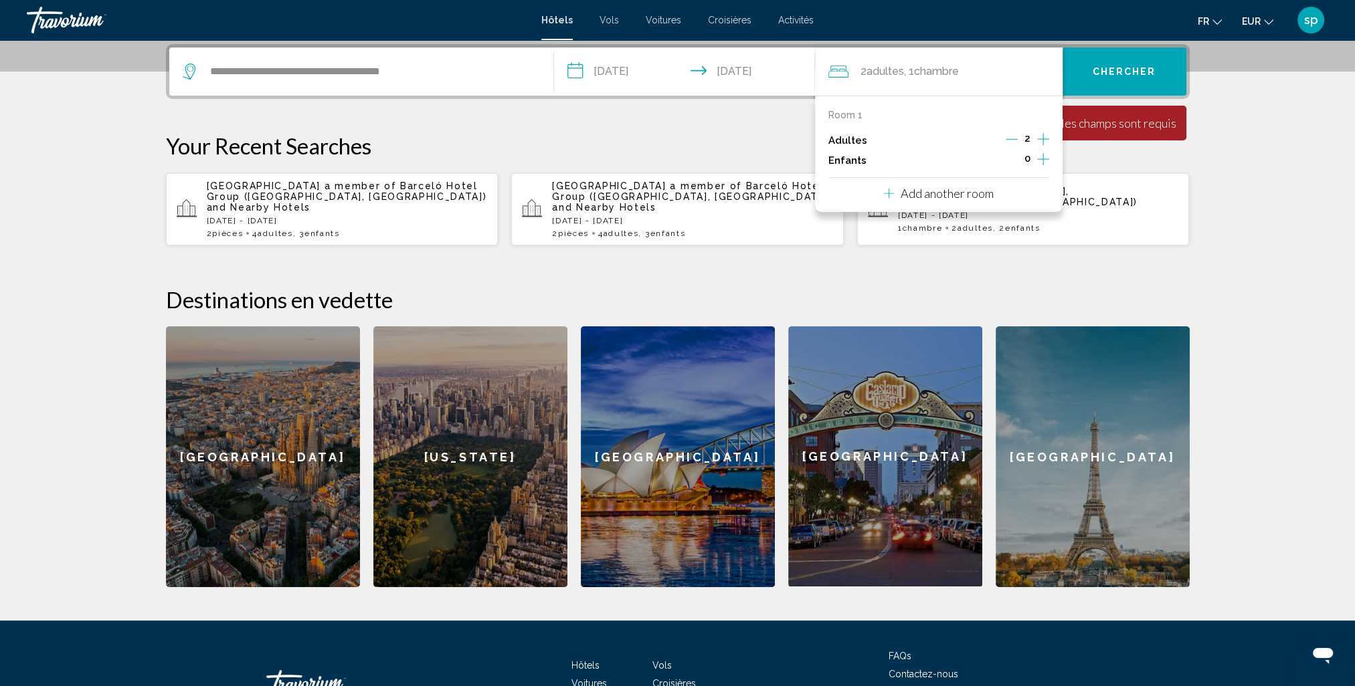
click at [1045, 161] on icon "Increment children" at bounding box center [1043, 159] width 12 height 16
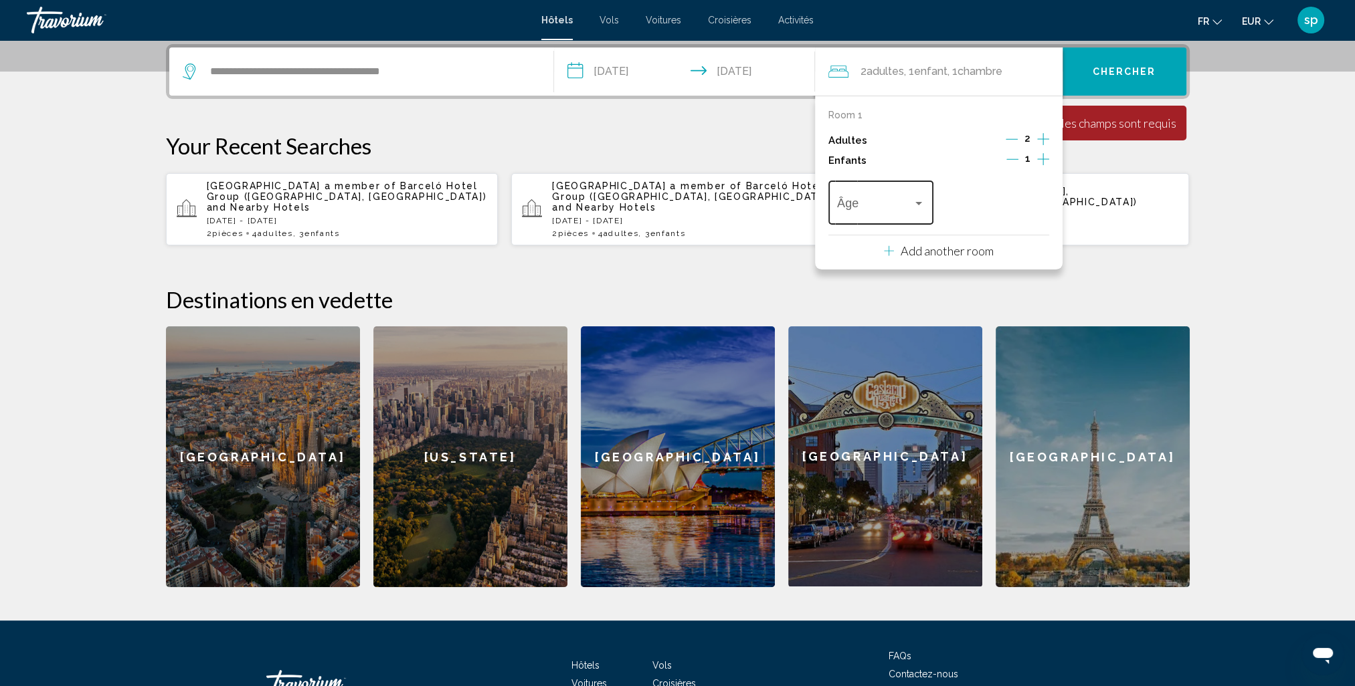
click at [868, 211] on span "Travelers: 2 adults, 1 child" at bounding box center [875, 205] width 76 height 13
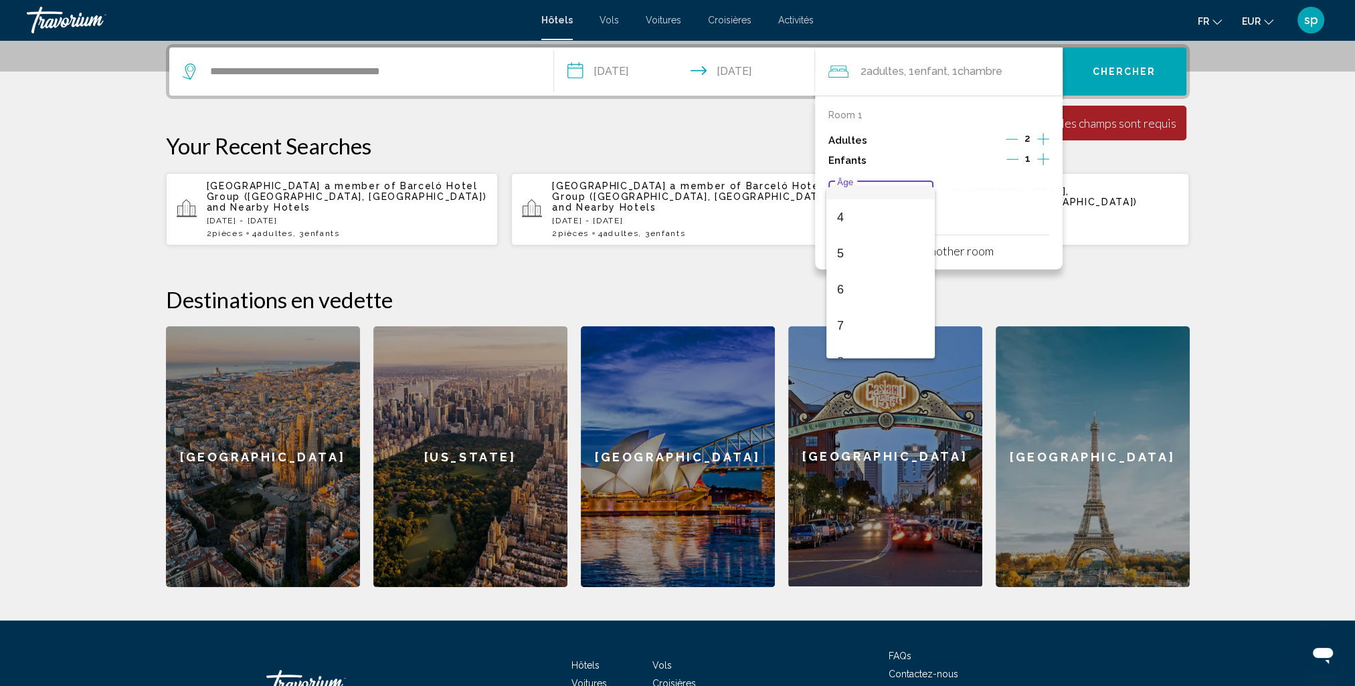
scroll to position [134, 0]
click at [854, 326] on span "7" at bounding box center [881, 324] width 88 height 36
click at [1119, 72] on span "Chercher" at bounding box center [1124, 72] width 64 height 11
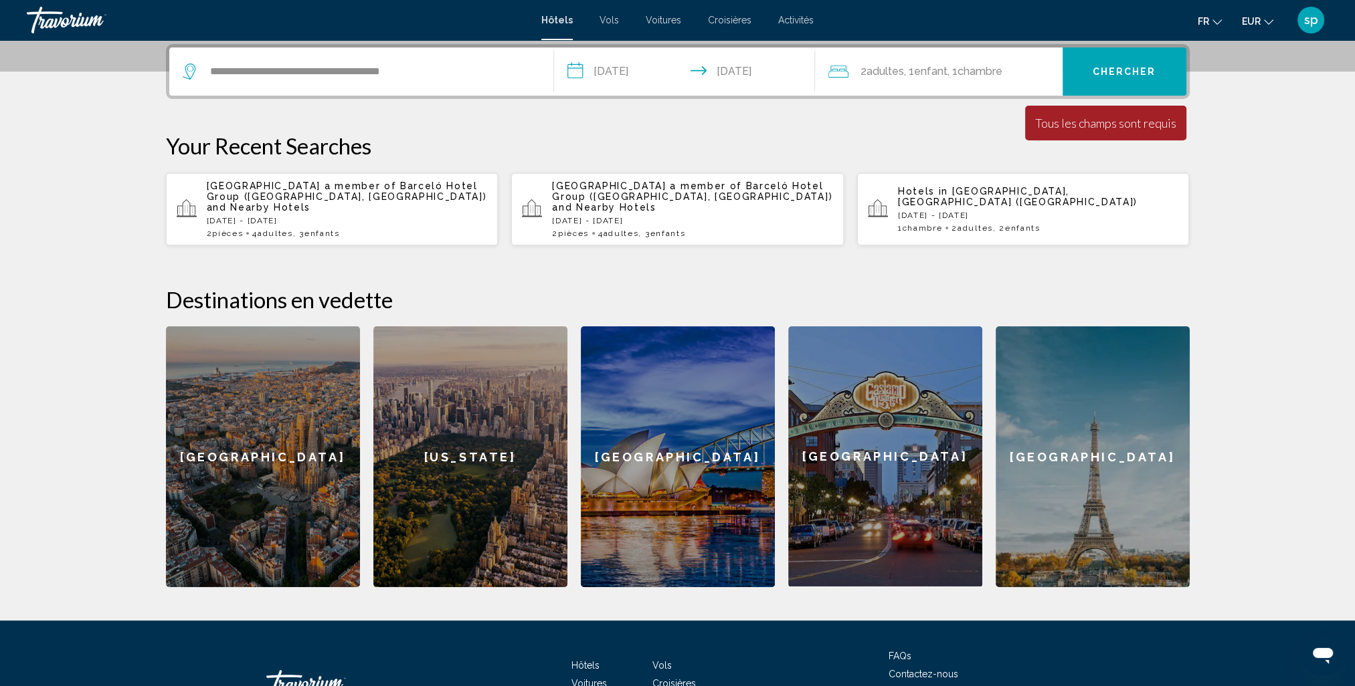
click at [1118, 72] on span "Chercher" at bounding box center [1124, 72] width 64 height 11
click at [1113, 70] on span "Chercher" at bounding box center [1124, 72] width 64 height 11
click at [458, 66] on input "**********" at bounding box center [371, 72] width 324 height 20
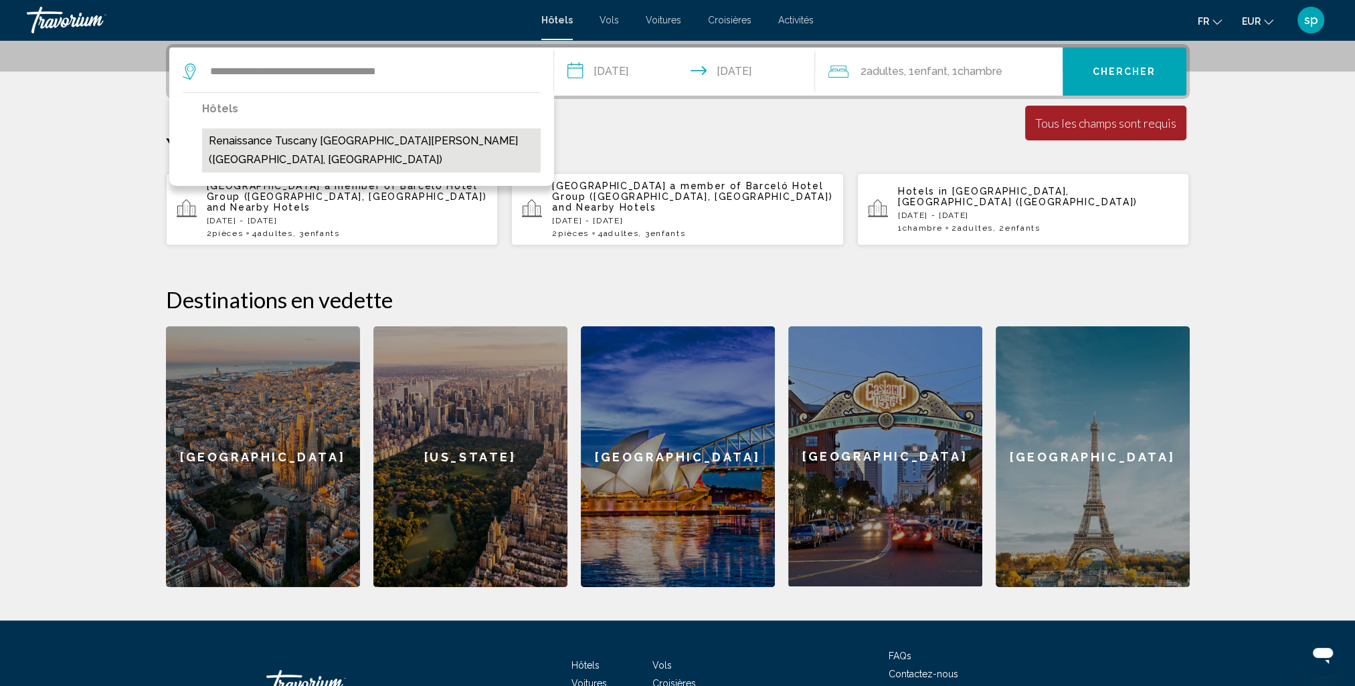
click at [428, 139] on button "Renaissance Tuscany [GEOGRAPHIC_DATA][PERSON_NAME] ([GEOGRAPHIC_DATA], [GEOGRAP…" at bounding box center [371, 150] width 338 height 44
type input "**********"
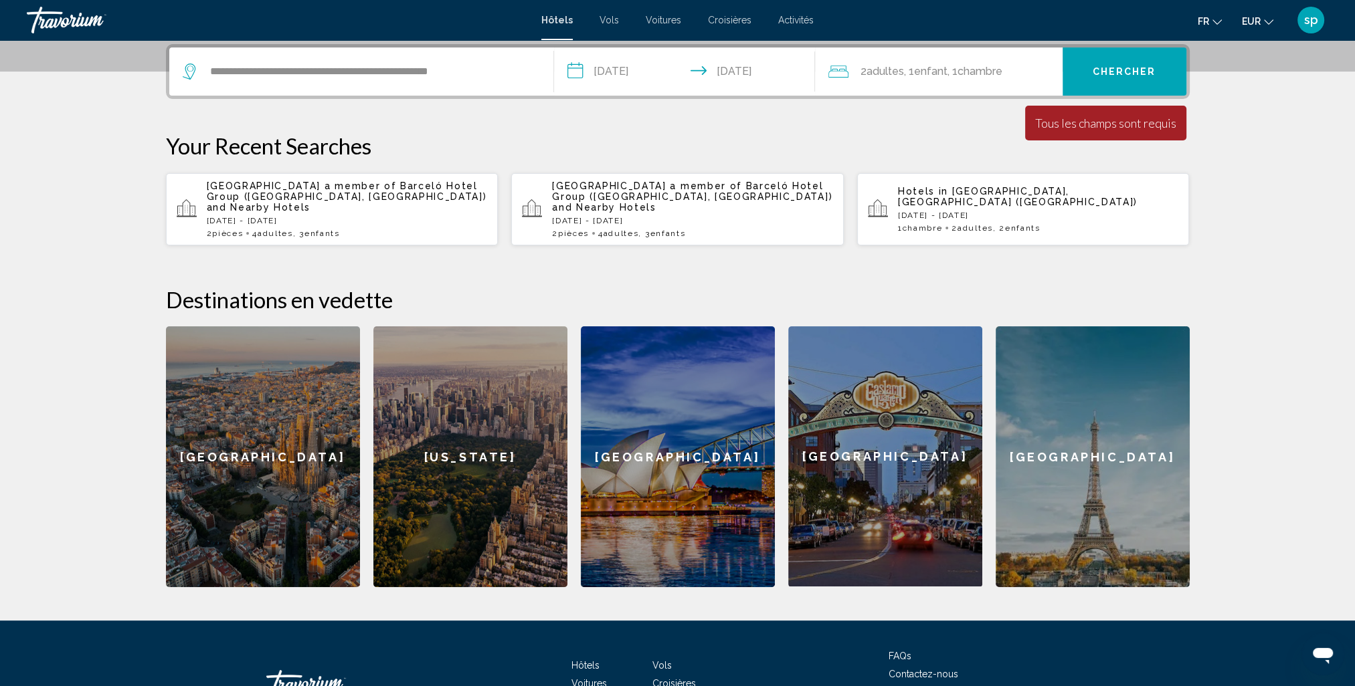
click at [1135, 74] on span "Chercher" at bounding box center [1124, 72] width 64 height 11
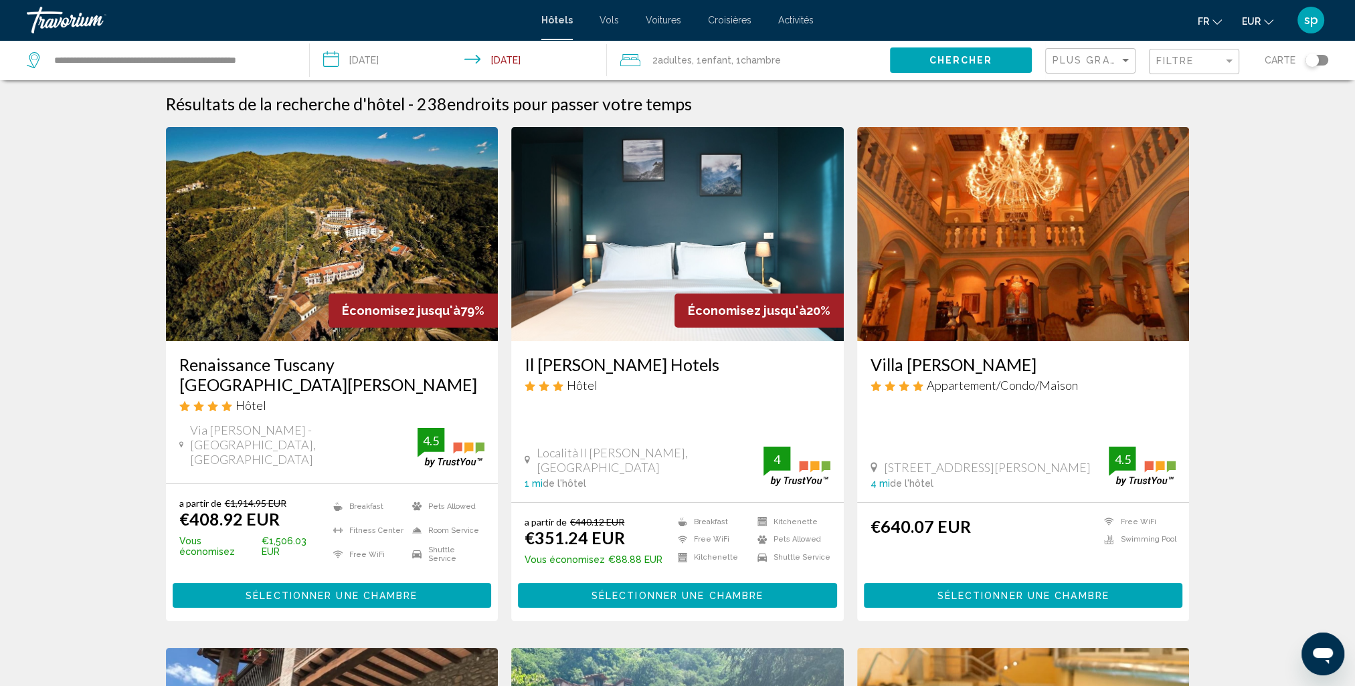
click at [362, 234] on img "Main content" at bounding box center [332, 234] width 332 height 214
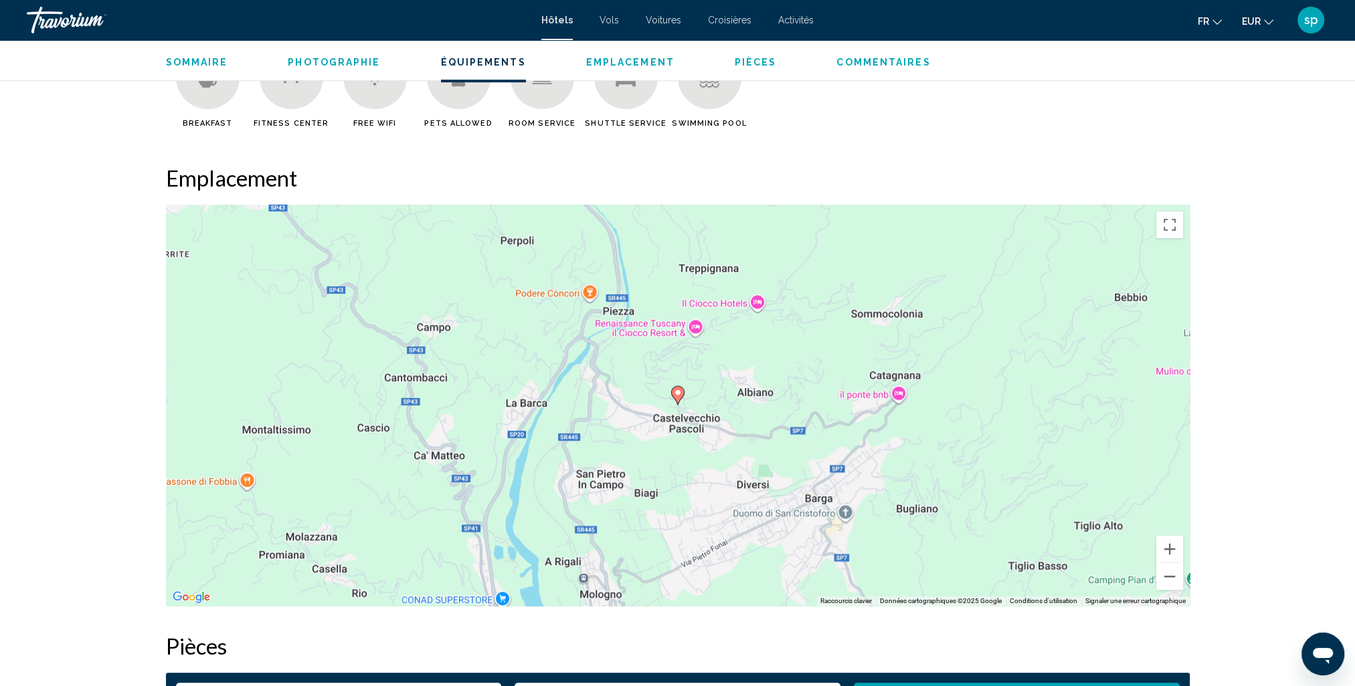
scroll to position [1405, 0]
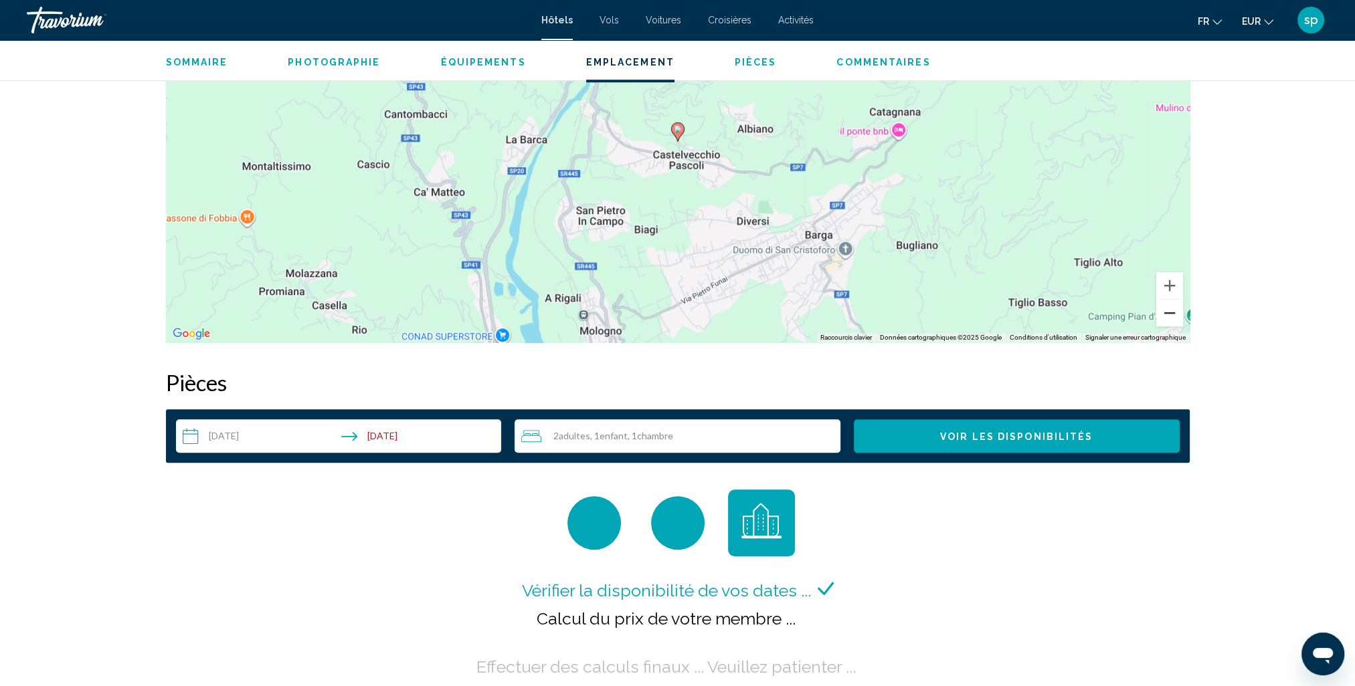
click at [1177, 324] on button "Zoom arrière" at bounding box center [1169, 313] width 27 height 27
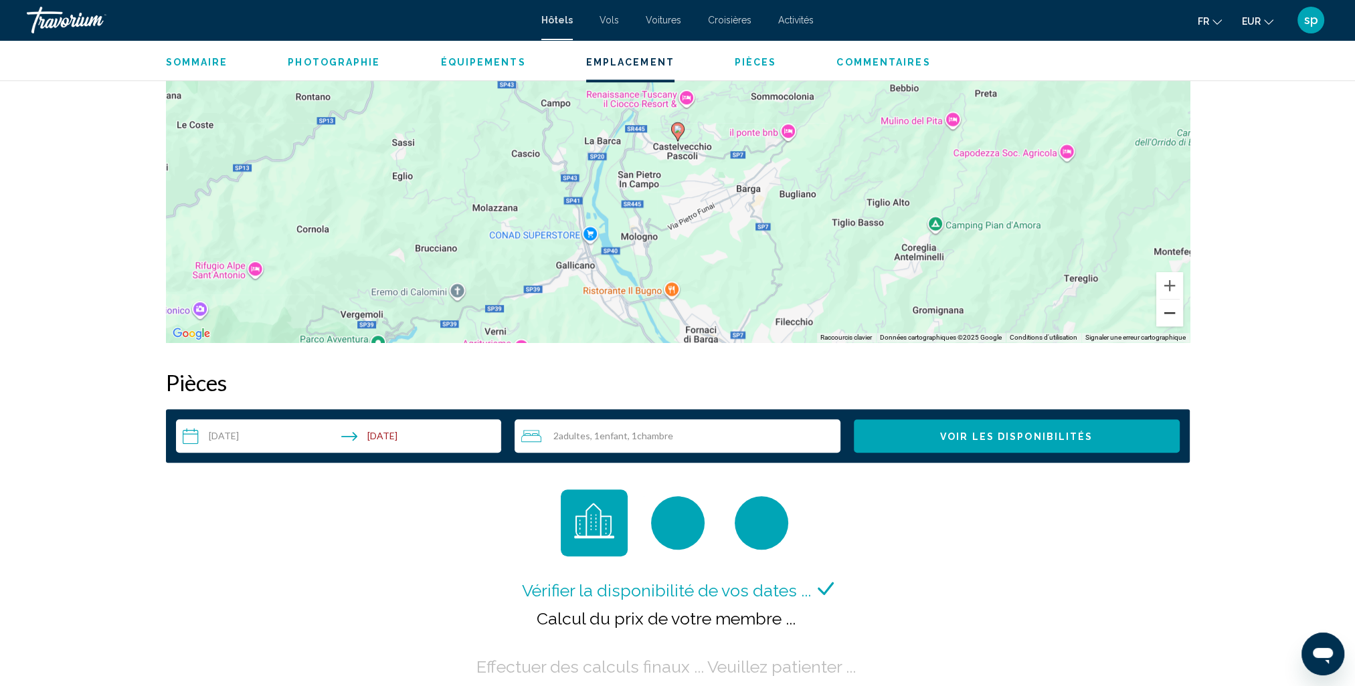
click at [1175, 314] on button "Zoom arrière" at bounding box center [1169, 313] width 27 height 27
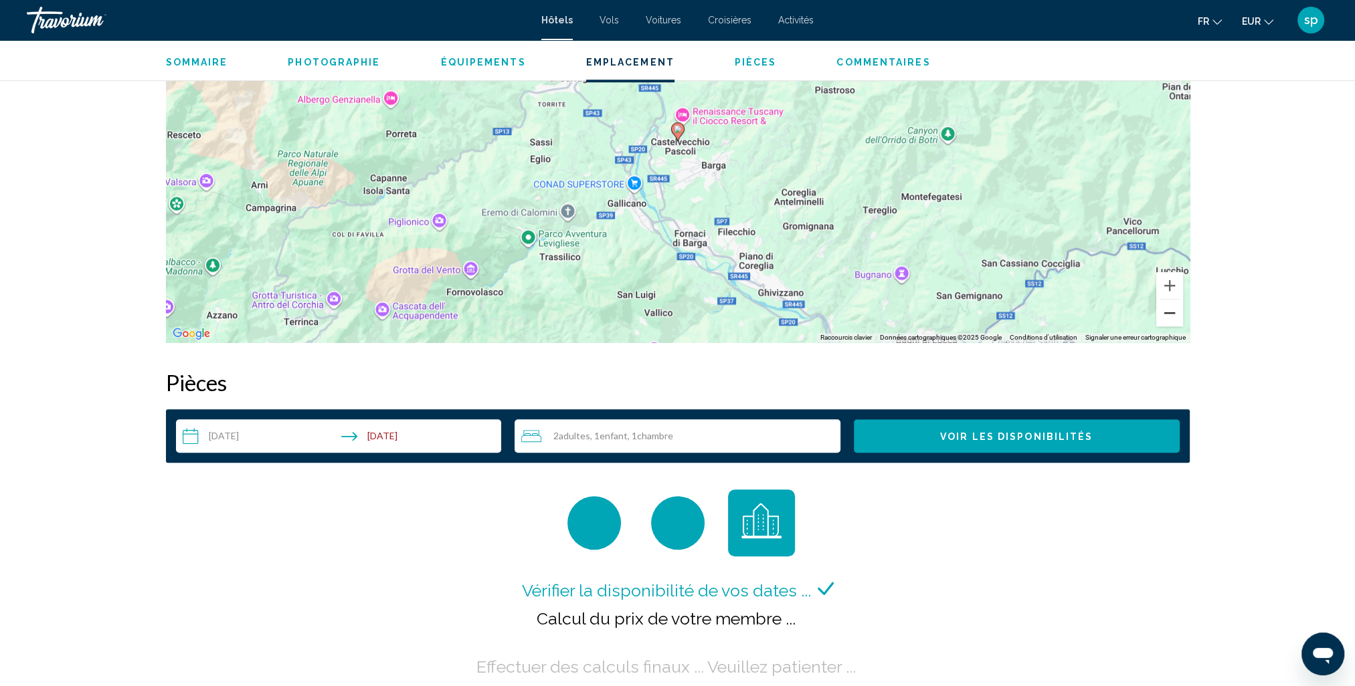
click at [1172, 312] on button "Zoom arrière" at bounding box center [1169, 313] width 27 height 27
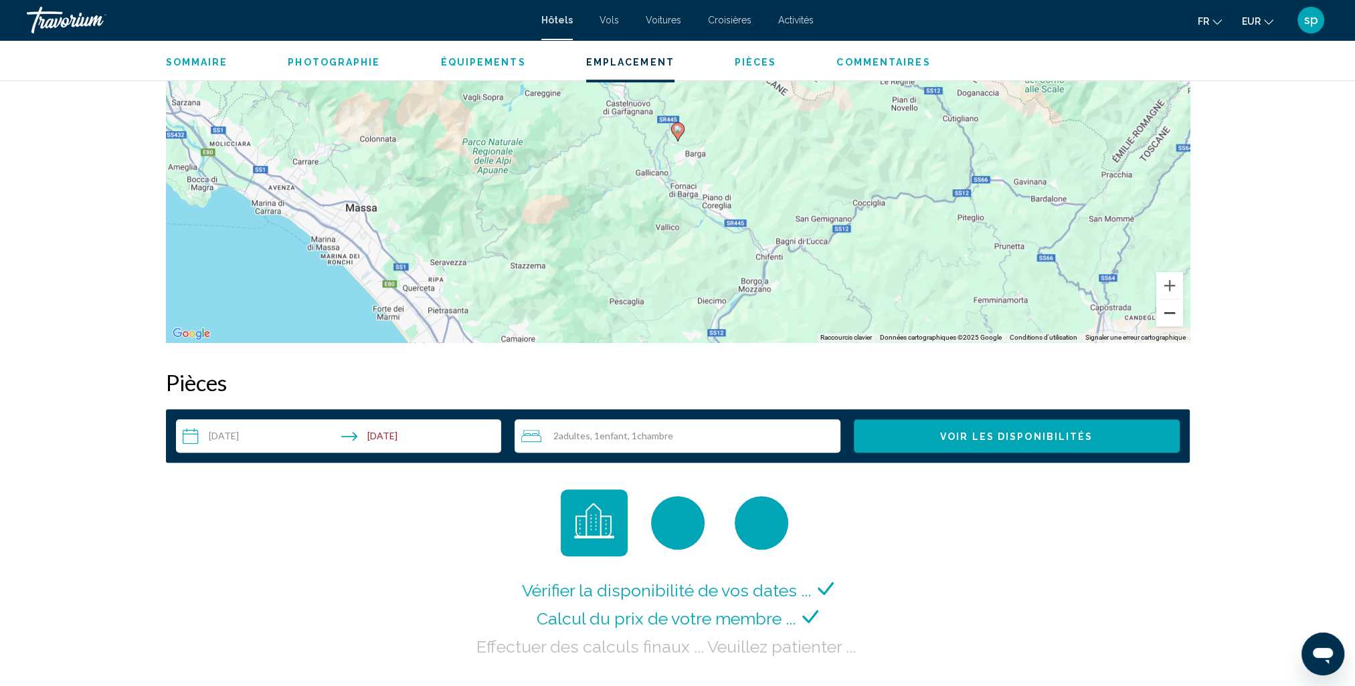
click at [1170, 312] on button "Zoom arrière" at bounding box center [1169, 313] width 27 height 27
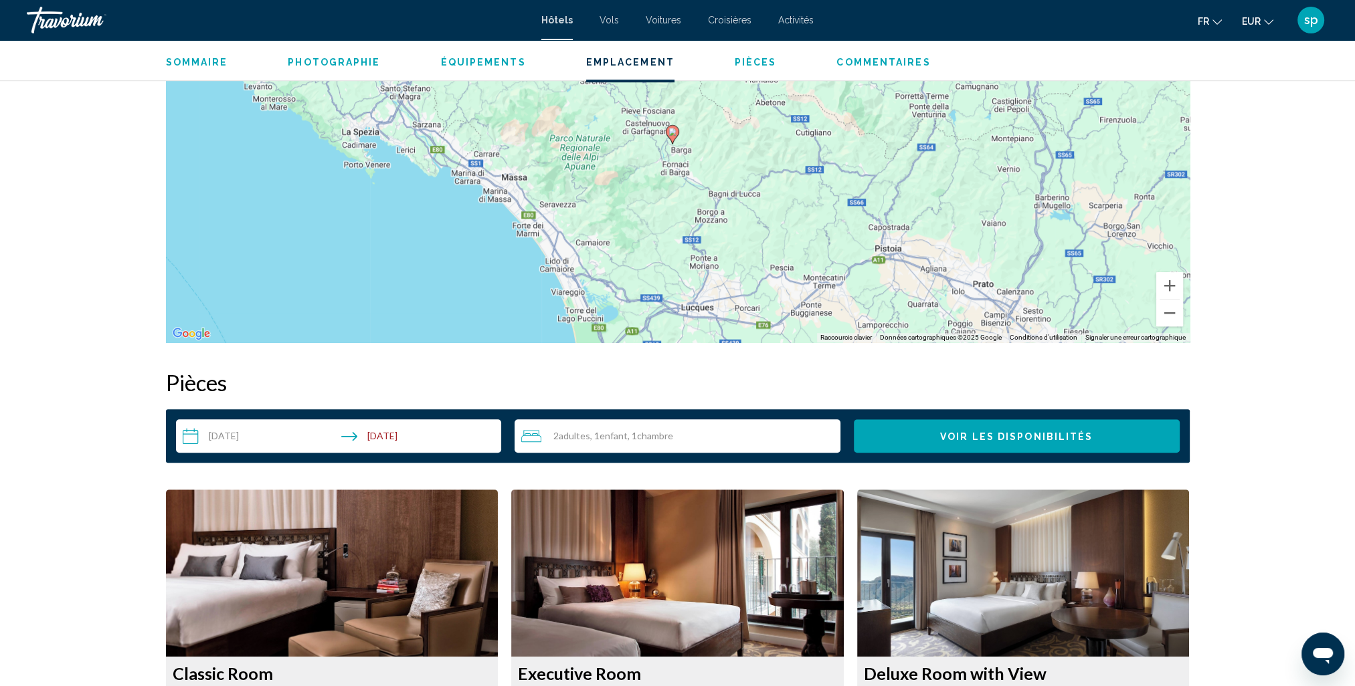
drag, startPoint x: 739, startPoint y: 204, endPoint x: 802, endPoint y: 178, distance: 68.7
click at [737, 177] on div "Pour activer le glissement avec le clavier, appuyez sur Alt+Entrée. Une fois ce…" at bounding box center [678, 141] width 1024 height 401
click at [1172, 318] on button "Zoom arrière" at bounding box center [1169, 313] width 27 height 27
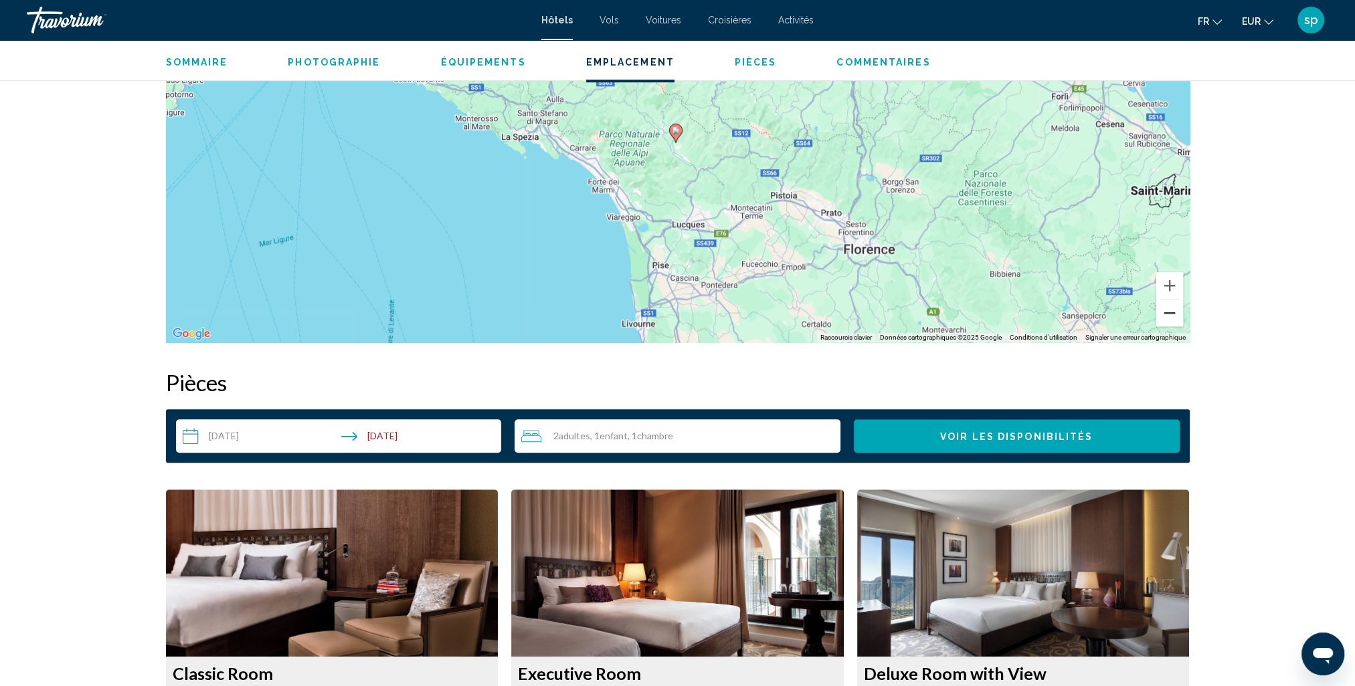
click at [1172, 318] on button "Zoom arrière" at bounding box center [1169, 313] width 27 height 27
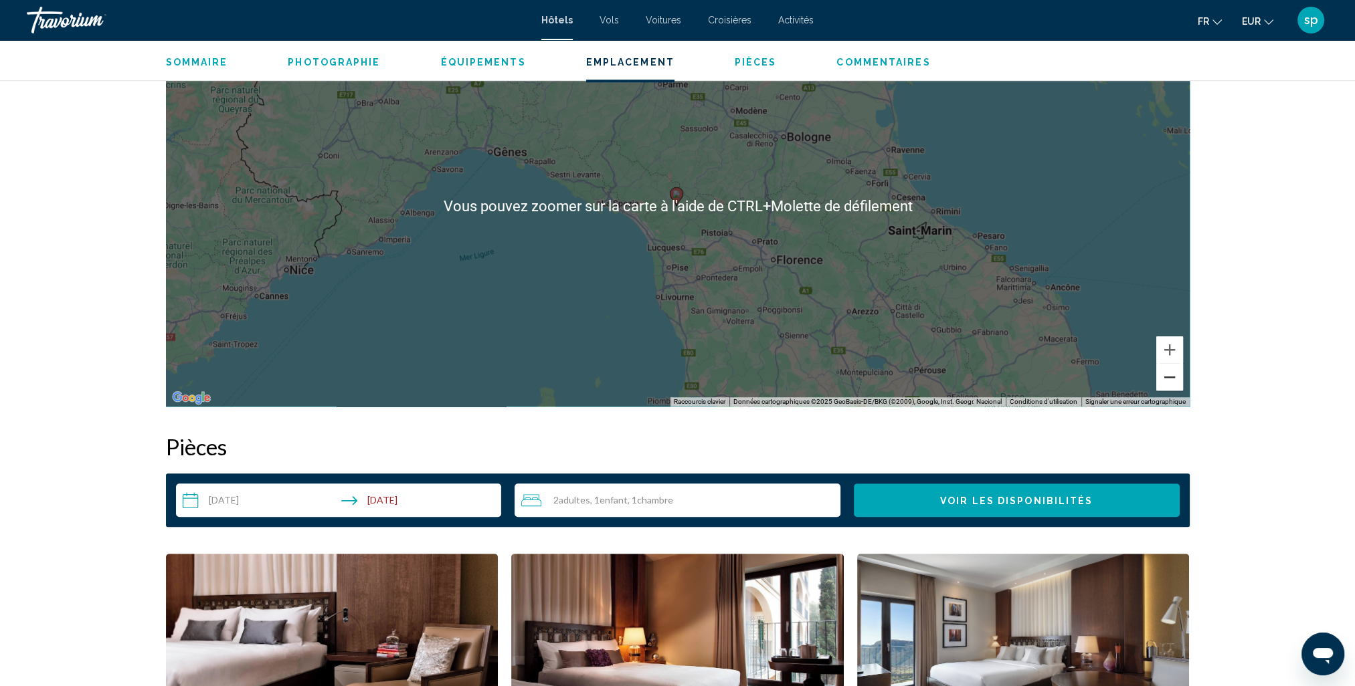
scroll to position [1338, 0]
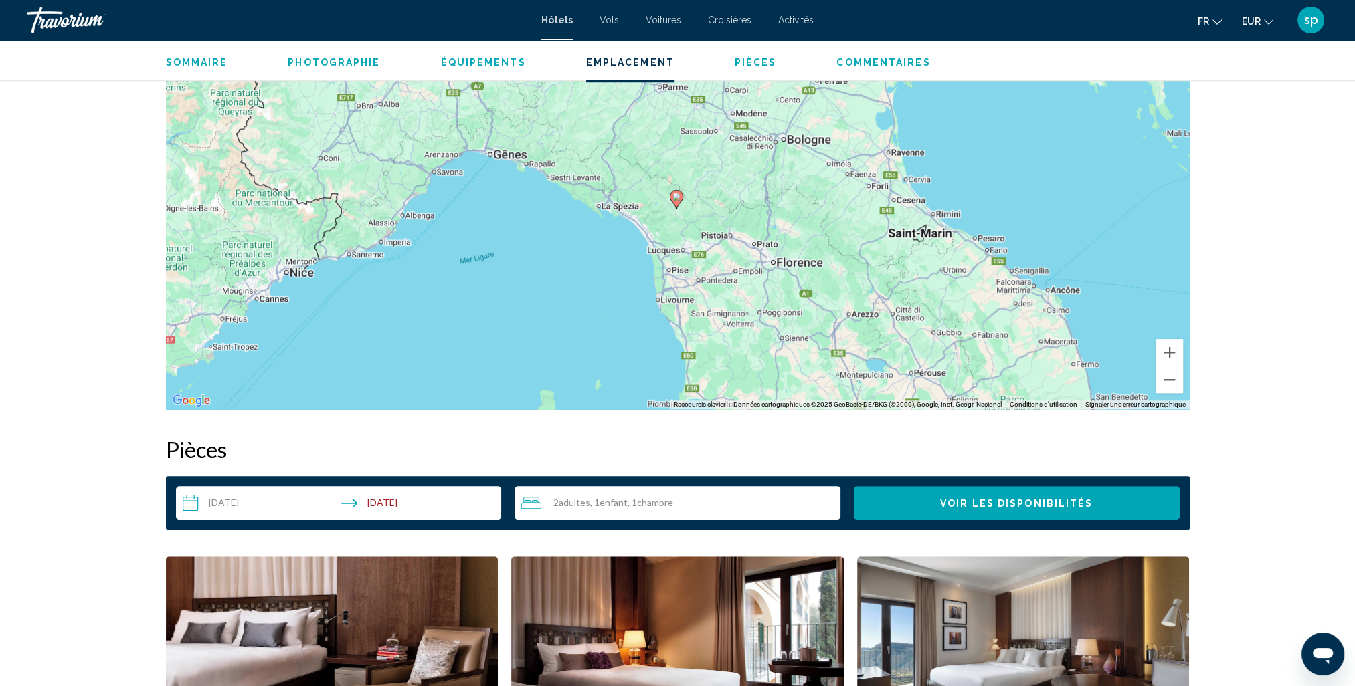
click at [751, 288] on div "Pour activer le glissement avec le clavier, appuyez sur Alt+Entrée. Une fois ce…" at bounding box center [678, 208] width 1024 height 401
